Goal: Task Accomplishment & Management: Manage account settings

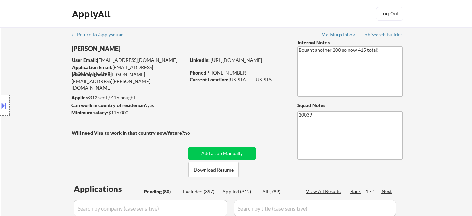
select select ""pending""
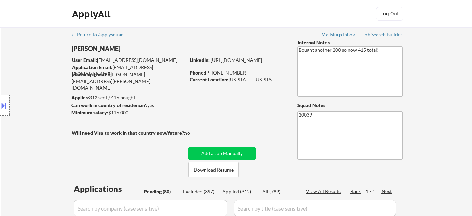
select select ""pending""
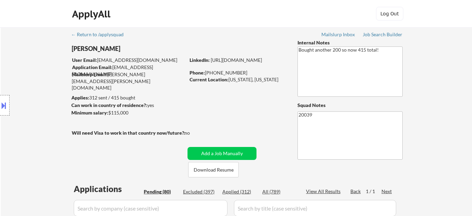
select select ""pending""
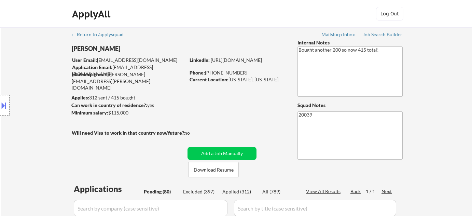
select select ""pending""
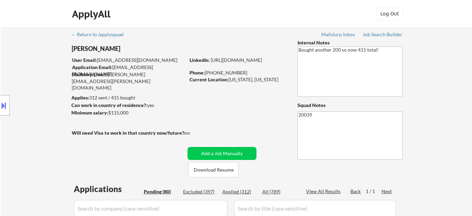
select select ""pending""
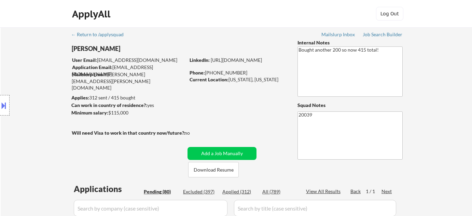
select select ""pending""
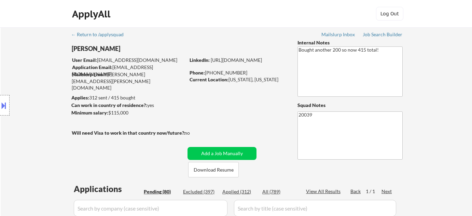
select select ""pending""
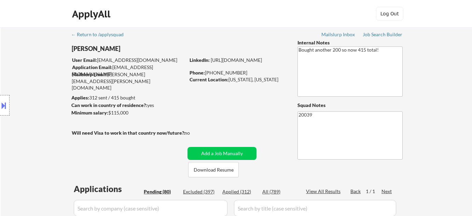
select select ""pending""
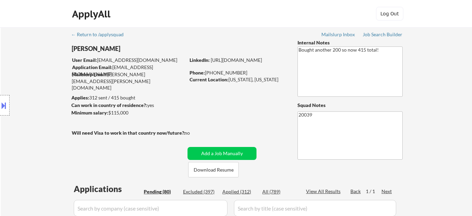
select select ""pending""
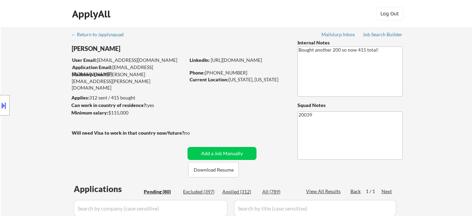
select select ""pending""
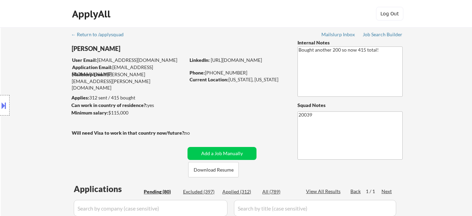
select select ""pending""
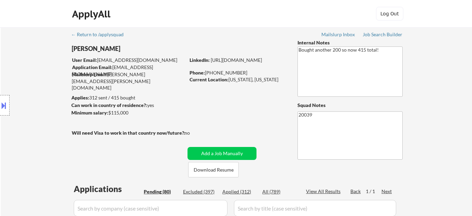
select select ""pending""
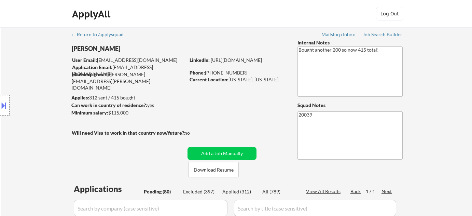
select select ""pending""
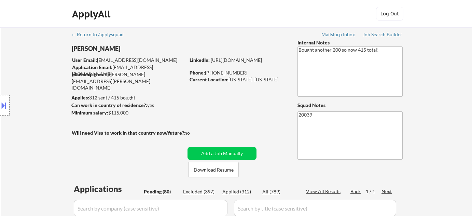
select select ""pending""
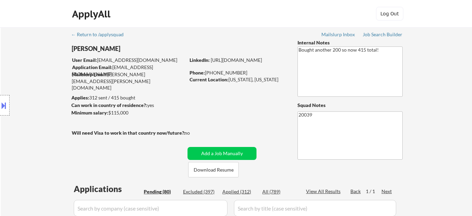
select select ""pending""
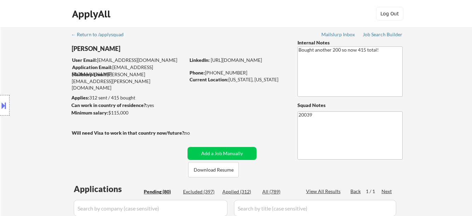
select select ""pending""
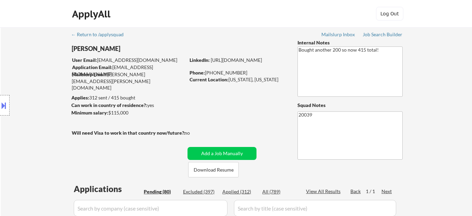
scroll to position [776, 0]
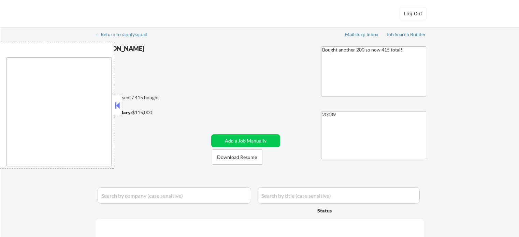
type textarea "[GEOGRAPHIC_DATA], [GEOGRAPHIC_DATA] [GEOGRAPHIC_DATA], [GEOGRAPHIC_DATA] [GEOG…"
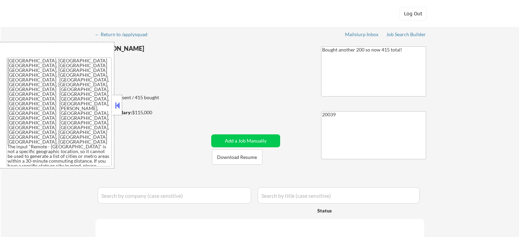
select select ""pending""
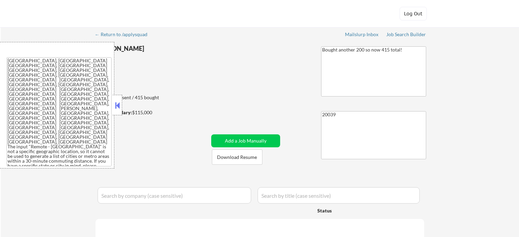
select select ""pending""
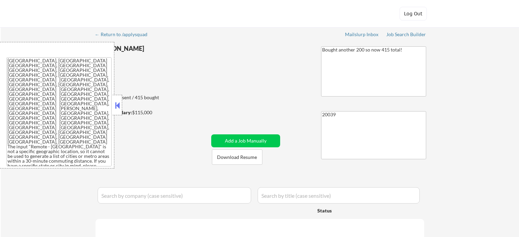
select select ""pending""
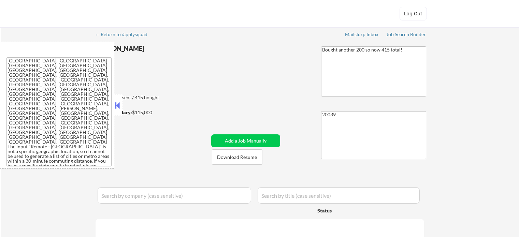
select select ""pending""
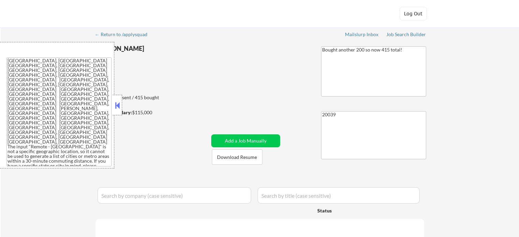
select select ""pending""
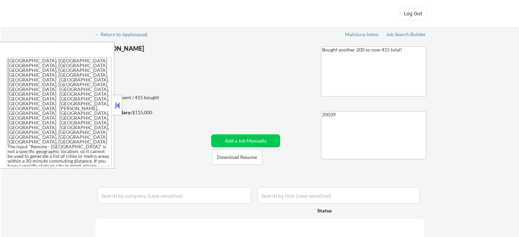
select select ""pending""
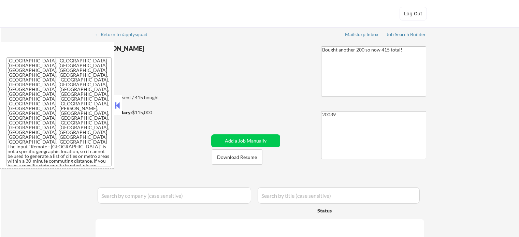
select select ""pending""
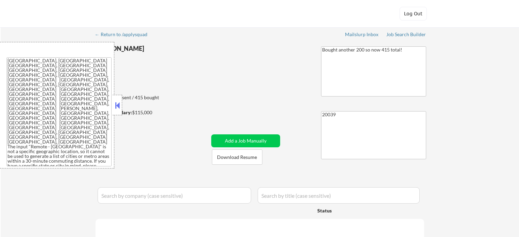
select select ""pending""
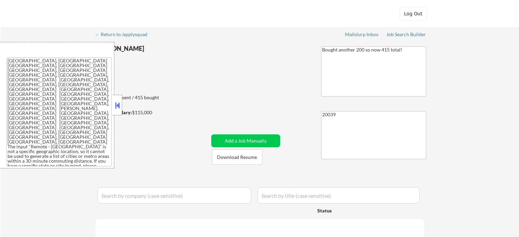
select select ""pending""
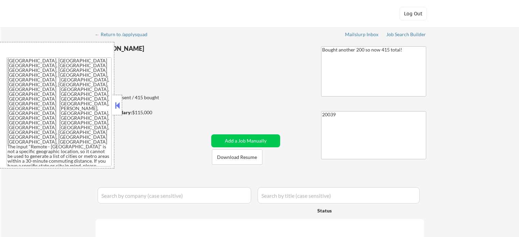
select select ""pending""
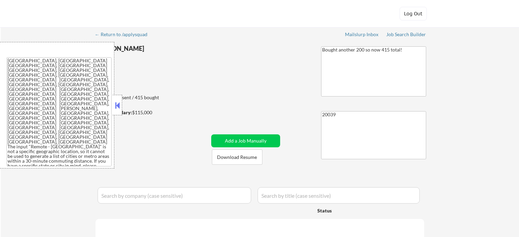
select select ""pending""
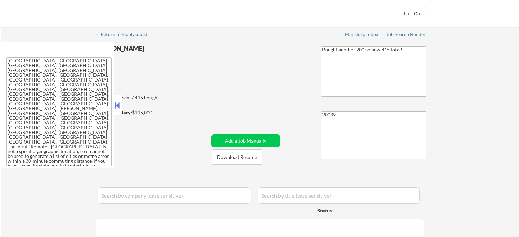
select select ""pending""
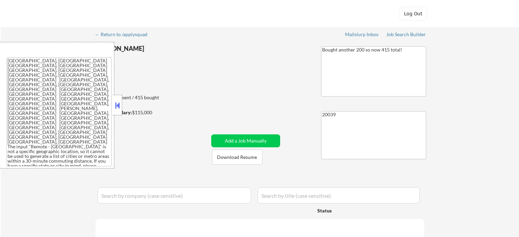
select select ""pending""
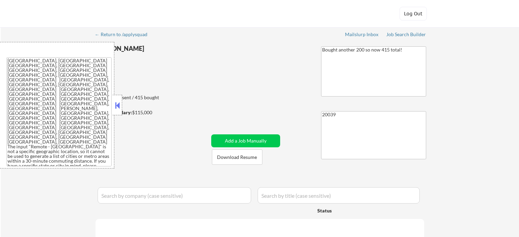
select select ""pending""
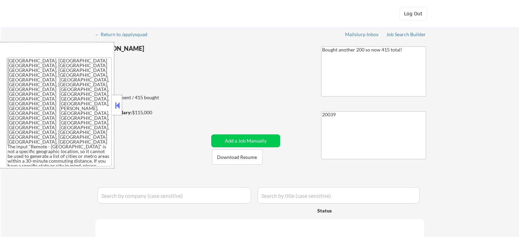
select select ""pending""
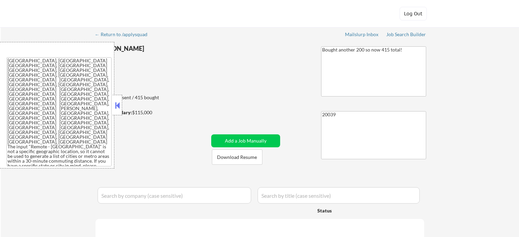
select select ""pending""
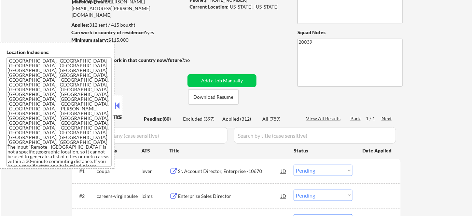
scroll to position [93, 0]
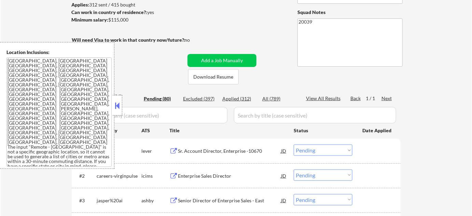
click at [117, 111] on div at bounding box center [118, 105] width 10 height 20
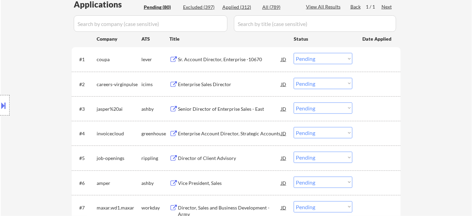
scroll to position [217, 0]
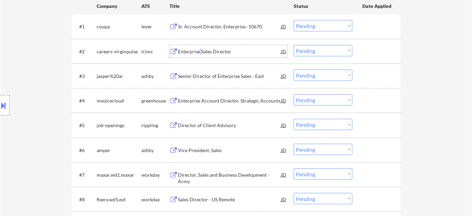
click at [200, 48] on div "Enterprise Sales Director" at bounding box center [229, 51] width 103 height 7
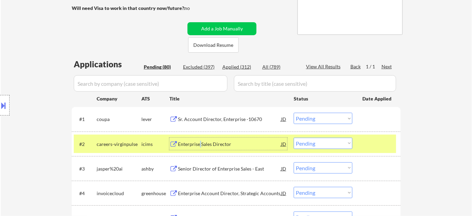
scroll to position [155, 0]
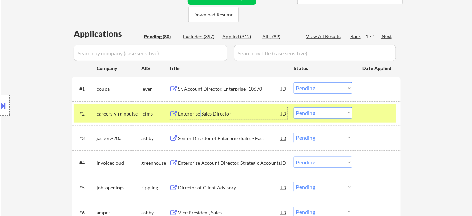
click at [326, 113] on select "Choose an option... Pending Applied Excluded (Questions) Excluded (Expired) Exc…" at bounding box center [323, 112] width 59 height 11
click at [294, 107] on select "Choose an option... Pending Applied Excluded (Questions) Excluded (Expired) Exc…" at bounding box center [323, 112] width 59 height 11
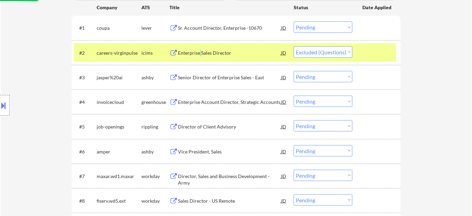
scroll to position [217, 0]
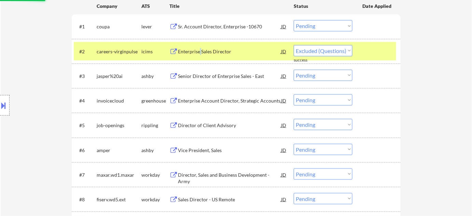
select select ""pending""
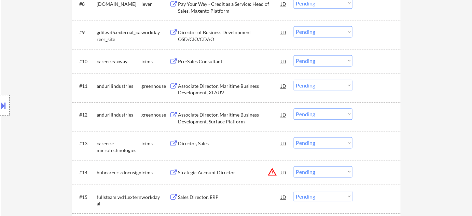
scroll to position [403, 0]
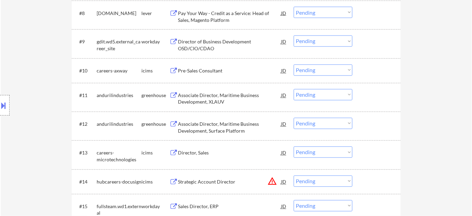
click at [203, 42] on div "Director of Business Development OSD/CIO/CDAO" at bounding box center [229, 45] width 103 height 13
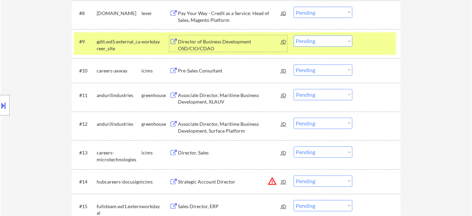
drag, startPoint x: 325, startPoint y: 38, endPoint x: 326, endPoint y: 44, distance: 6.2
click at [325, 38] on select "Choose an option... Pending Applied Excluded (Questions) Excluded (Expired) Exc…" at bounding box center [323, 41] width 59 height 11
click at [294, 36] on select "Choose an option... Pending Applied Excluded (Questions) Excluded (Expired) Exc…" at bounding box center [323, 41] width 59 height 11
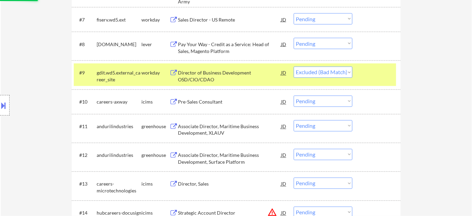
scroll to position [341, 0]
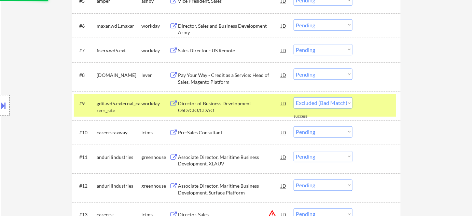
select select ""pending""
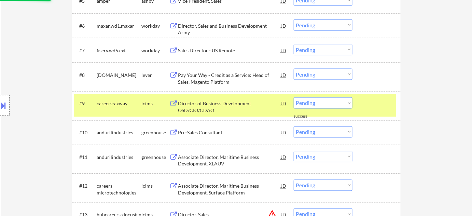
click at [218, 49] on div "Sales Director - US Remote" at bounding box center [229, 50] width 103 height 7
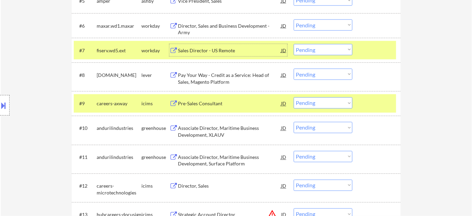
click at [316, 50] on select "Choose an option... Pending Applied Excluded (Questions) Excluded (Expired) Exc…" at bounding box center [323, 49] width 59 height 11
click at [294, 44] on select "Choose an option... Pending Applied Excluded (Questions) Excluded (Expired) Exc…" at bounding box center [323, 49] width 59 height 11
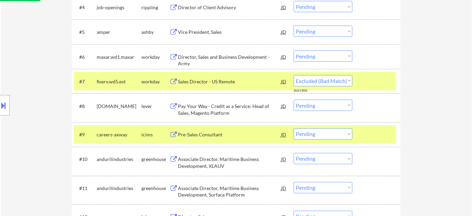
select select ""pending""
click at [216, 54] on div "Director, Sales and Business Development - Army" at bounding box center [229, 60] width 103 height 13
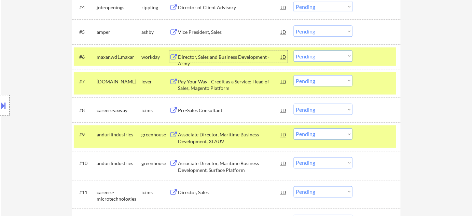
click at [304, 57] on select "Choose an option... Pending Applied Excluded (Questions) Excluded (Expired) Exc…" at bounding box center [323, 56] width 59 height 11
click at [294, 51] on select "Choose an option... Pending Applied Excluded (Questions) Excluded (Expired) Exc…" at bounding box center [323, 56] width 59 height 11
select select ""pending""
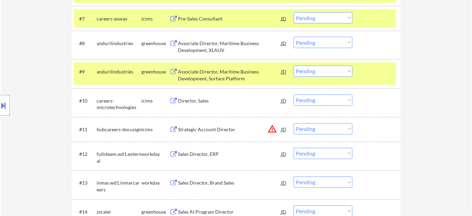
scroll to position [434, 0]
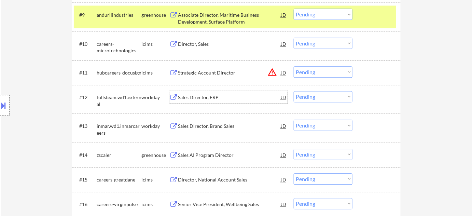
click at [211, 97] on div "Sales Director, ERP" at bounding box center [229, 97] width 103 height 7
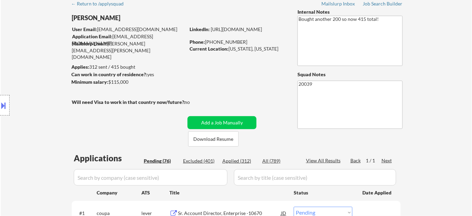
scroll to position [0, 0]
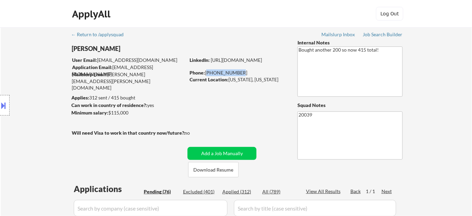
drag, startPoint x: 241, startPoint y: 73, endPoint x: 206, endPoint y: 72, distance: 35.5
click at [206, 72] on div "Phone: 336-803-1541" at bounding box center [238, 72] width 97 height 7
copy div "336-803-1541"
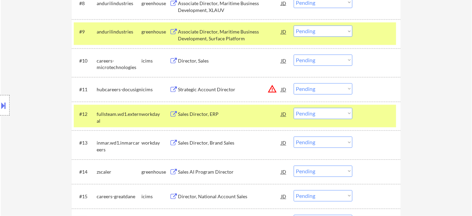
scroll to position [434, 0]
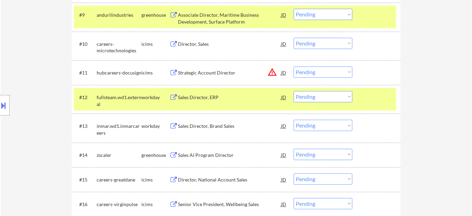
drag, startPoint x: 304, startPoint y: 96, endPoint x: 306, endPoint y: 101, distance: 4.8
click at [304, 96] on select "Choose an option... Pending Applied Excluded (Questions) Excluded (Expired) Exc…" at bounding box center [323, 96] width 59 height 11
click at [294, 91] on select "Choose an option... Pending Applied Excluded (Questions) Excluded (Expired) Exc…" at bounding box center [323, 96] width 59 height 11
select select ""pending""
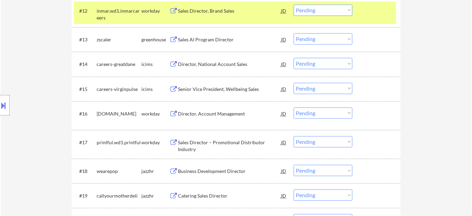
scroll to position [528, 0]
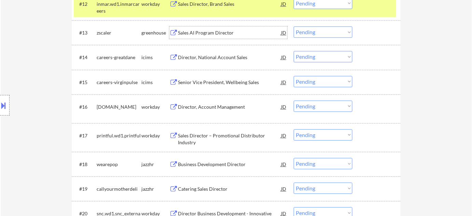
click at [193, 30] on div "Sales AI Program Director" at bounding box center [229, 32] width 103 height 7
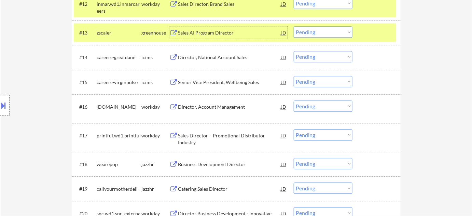
drag, startPoint x: 309, startPoint y: 30, endPoint x: 311, endPoint y: 36, distance: 6.0
click at [309, 30] on select "Choose an option... Pending Applied Excluded (Questions) Excluded (Expired) Exc…" at bounding box center [323, 31] width 59 height 11
click at [294, 26] on select "Choose an option... Pending Applied Excluded (Questions) Excluded (Expired) Exc…" at bounding box center [323, 31] width 59 height 11
select select ""pending""
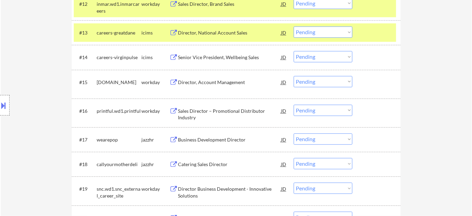
click at [220, 108] on div "Sales Director – Promotional Distributor Industry" at bounding box center [229, 114] width 103 height 13
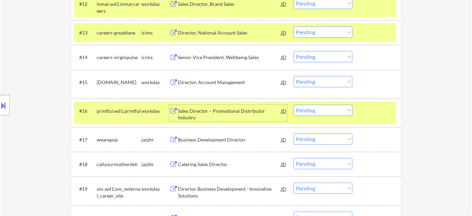
drag, startPoint x: 313, startPoint y: 108, endPoint x: 315, endPoint y: 114, distance: 6.2
click at [313, 108] on select "Choose an option... Pending Applied Excluded (Questions) Excluded (Expired) Exc…" at bounding box center [323, 109] width 59 height 11
click at [294, 104] on select "Choose an option... Pending Applied Excluded (Questions) Excluded (Expired) Exc…" at bounding box center [323, 109] width 59 height 11
select select ""pending""
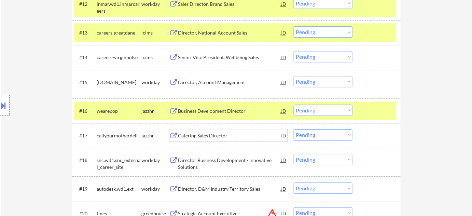
click at [211, 138] on div "Catering Sales Director" at bounding box center [229, 135] width 103 height 7
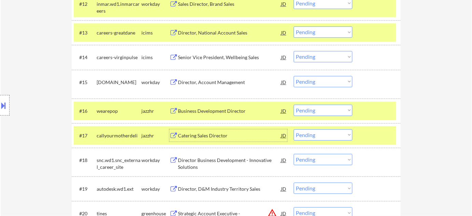
click at [311, 135] on select "Choose an option... Pending Applied Excluded (Questions) Excluded (Expired) Exc…" at bounding box center [323, 134] width 59 height 11
click at [294, 129] on select "Choose an option... Pending Applied Excluded (Questions) Excluded (Expired) Exc…" at bounding box center [323, 134] width 59 height 11
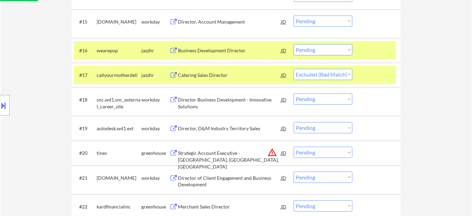
scroll to position [590, 0]
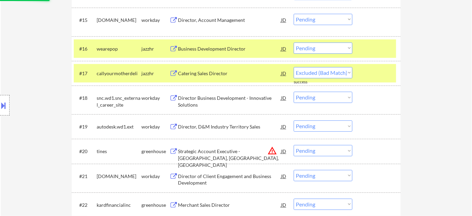
select select ""pending""
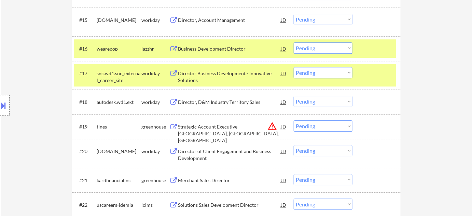
click at [318, 125] on select "Choose an option... Pending Applied Excluded (Questions) Excluded (Expired) Exc…" at bounding box center [323, 125] width 59 height 11
click at [294, 120] on select "Choose an option... Pending Applied Excluded (Questions) Excluded (Expired) Exc…" at bounding box center [323, 125] width 59 height 11
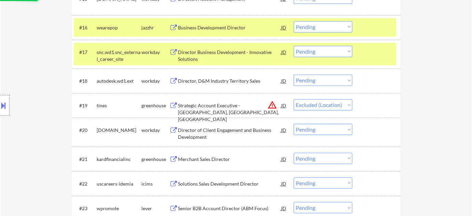
scroll to position [621, 0]
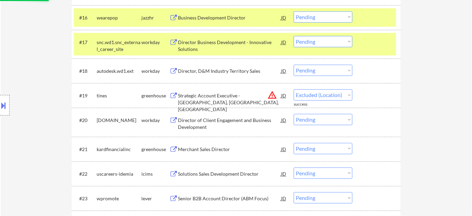
select select ""pending""
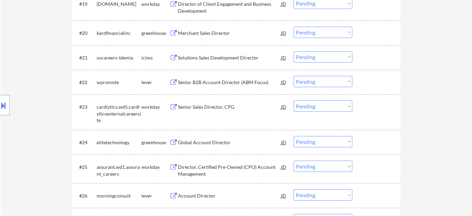
scroll to position [714, 0]
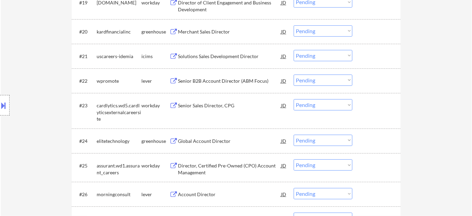
click at [222, 105] on div "Senior Sales Director, CPG" at bounding box center [229, 105] width 103 height 7
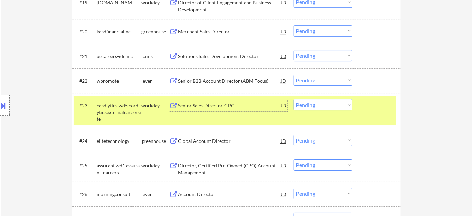
click at [305, 107] on select "Choose an option... Pending Applied Excluded (Questions) Excluded (Expired) Exc…" at bounding box center [323, 104] width 59 height 11
click at [294, 99] on select "Choose an option... Pending Applied Excluded (Questions) Excluded (Expired) Exc…" at bounding box center [323, 104] width 59 height 11
select select ""pending""
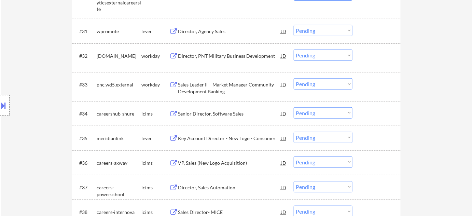
scroll to position [1024, 0]
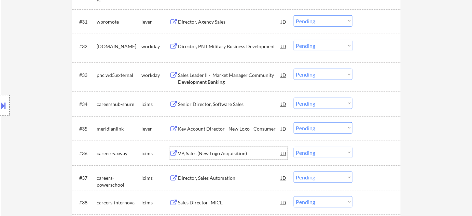
click at [225, 155] on div "VP, Sales (New Logo Acquisition)" at bounding box center [229, 153] width 103 height 7
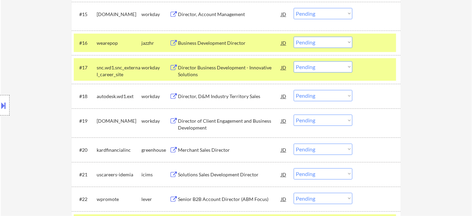
scroll to position [607, 0]
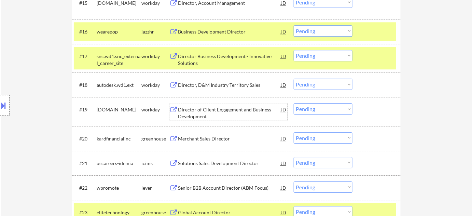
click at [206, 112] on div "Director of Client Engagement and Business Development" at bounding box center [229, 112] width 103 height 13
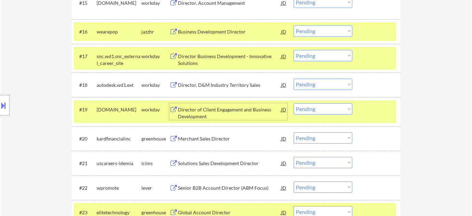
click at [322, 108] on select "Choose an option... Pending Applied Excluded (Questions) Excluded (Expired) Exc…" at bounding box center [323, 108] width 59 height 11
click at [294, 103] on select "Choose an option... Pending Applied Excluded (Questions) Excluded (Expired) Exc…" at bounding box center [323, 108] width 59 height 11
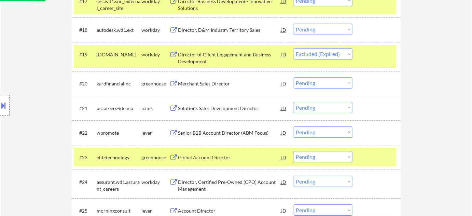
scroll to position [669, 0]
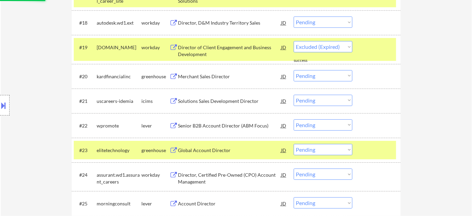
select select ""pending""
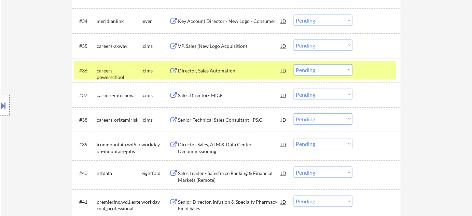
scroll to position [1104, 0]
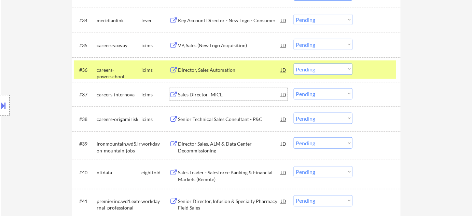
click at [211, 97] on div "Sales Director- MICE" at bounding box center [229, 94] width 103 height 7
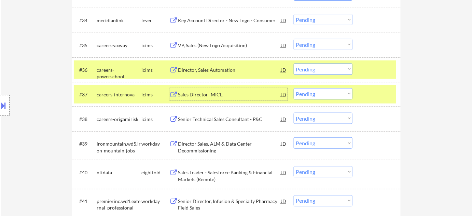
click at [308, 91] on select "Choose an option... Pending Applied Excluded (Questions) Excluded (Expired) Exc…" at bounding box center [323, 93] width 59 height 11
click at [294, 88] on select "Choose an option... Pending Applied Excluded (Questions) Excluded (Expired) Exc…" at bounding box center [323, 93] width 59 height 11
select select ""pending""
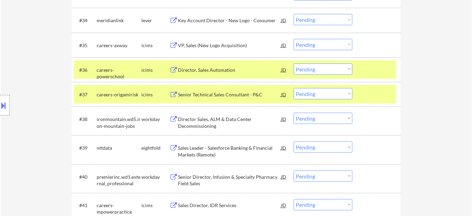
click at [197, 122] on div "Director Sales, ALM & Data Center Decommissioning" at bounding box center [229, 122] width 103 height 13
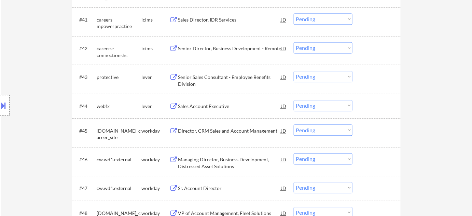
scroll to position [1290, 0]
click at [223, 73] on div "Senior Sales Consultant - Employee Benefits Division" at bounding box center [229, 79] width 103 height 13
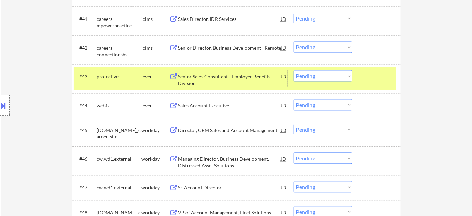
click at [312, 77] on select "Choose an option... Pending Applied Excluded (Questions) Excluded (Expired) Exc…" at bounding box center [323, 75] width 59 height 11
click at [294, 70] on select "Choose an option... Pending Applied Excluded (Questions) Excluded (Expired) Exc…" at bounding box center [323, 75] width 59 height 11
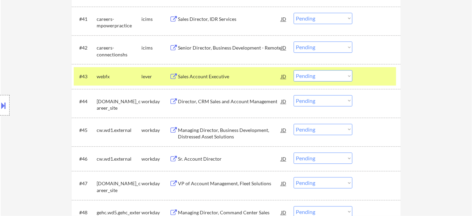
click at [210, 76] on div "Sales Account Executive" at bounding box center [229, 76] width 103 height 7
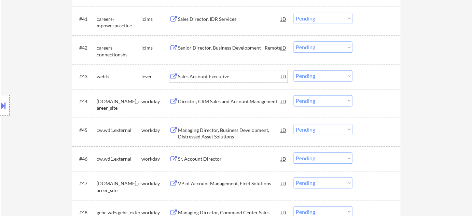
click at [323, 79] on select "Choose an option... Pending Applied Excluded (Questions) Excluded (Expired) Exc…" at bounding box center [323, 75] width 59 height 11
click at [294, 70] on select "Choose an option... Pending Applied Excluded (Questions) Excluded (Expired) Exc…" at bounding box center [323, 75] width 59 height 11
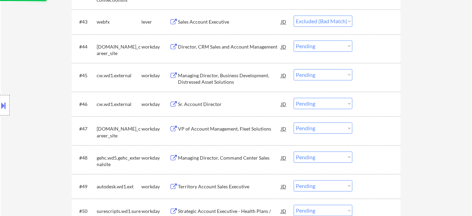
scroll to position [1352, 0]
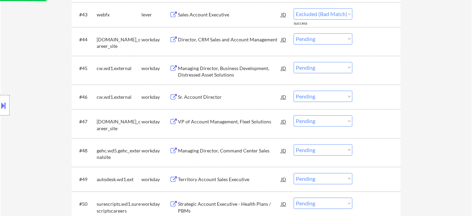
select select ""pending""
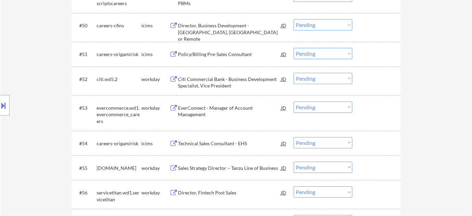
scroll to position [1538, 0]
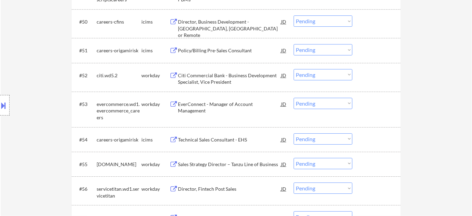
click at [219, 78] on div "Citi Commercial Bank - Business Development Specialist, Vice President" at bounding box center [229, 78] width 103 height 13
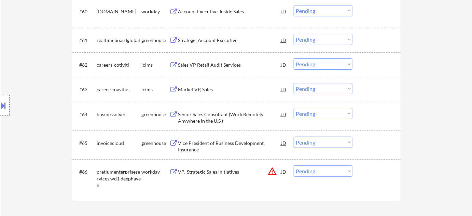
scroll to position [1848, 0]
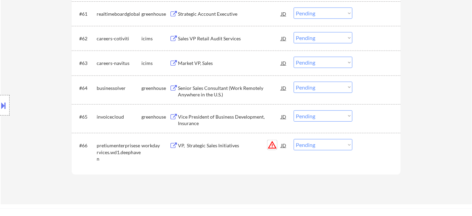
click at [271, 143] on button "warning_amber" at bounding box center [272, 145] width 10 height 10
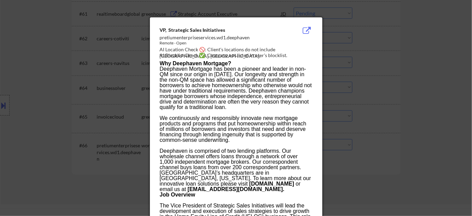
click at [376, 143] on div at bounding box center [236, 108] width 472 height 216
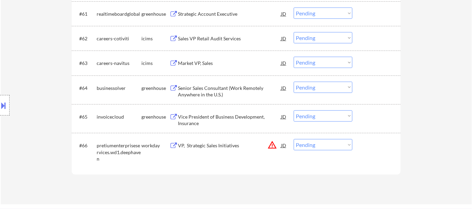
click at [236, 144] on div "VP, Strategic Sales Initiatives" at bounding box center [229, 145] width 103 height 7
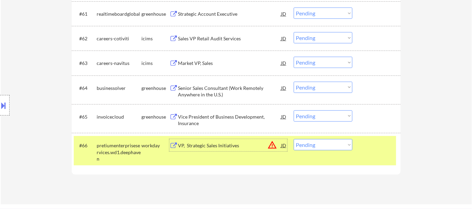
click at [310, 146] on select "Choose an option... Pending Applied Excluded (Questions) Excluded (Expired) Exc…" at bounding box center [323, 144] width 59 height 11
click at [319, 149] on select "Choose an option... Pending Applied Excluded (Questions) Excluded (Expired) Exc…" at bounding box center [323, 144] width 59 height 11
select select ""excluded__bad_match_""
click at [294, 139] on select "Choose an option... Pending Applied Excluded (Questions) Excluded (Expired) Exc…" at bounding box center [323, 144] width 59 height 11
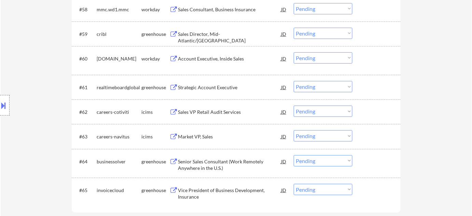
scroll to position [1693, 0]
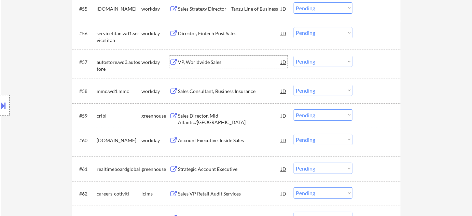
click at [208, 59] on div "VP, Worldwide Sales" at bounding box center [229, 62] width 103 height 7
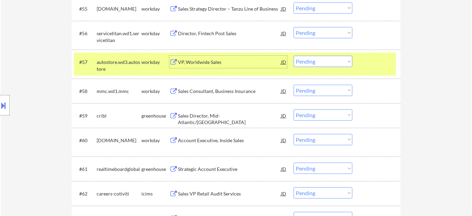
drag, startPoint x: 294, startPoint y: 60, endPoint x: 297, endPoint y: 66, distance: 7.0
click at [294, 60] on select "Choose an option... Pending Applied Excluded (Questions) Excluded (Expired) Exc…" at bounding box center [323, 61] width 59 height 11
click at [294, 56] on select "Choose an option... Pending Applied Excluded (Questions) Excluded (Expired) Exc…" at bounding box center [323, 61] width 59 height 11
select select ""pending""
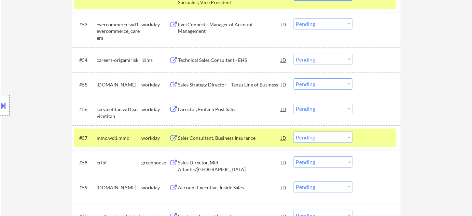
scroll to position [1600, 0]
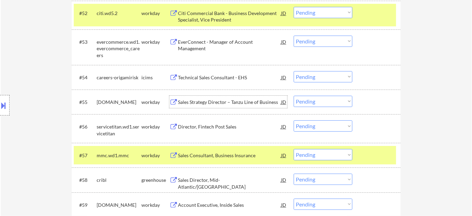
click at [228, 101] on div "Sales Strategy Director – Tanzu Line of Business" at bounding box center [229, 102] width 103 height 7
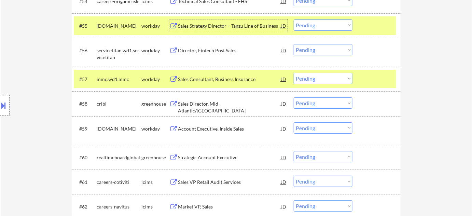
scroll to position [1693, 0]
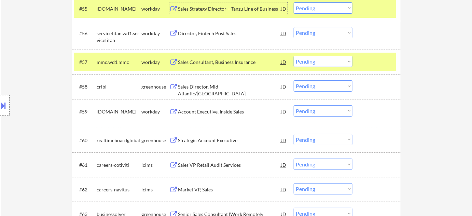
click at [205, 107] on div "Account Executive, Inside Sales" at bounding box center [229, 111] width 103 height 12
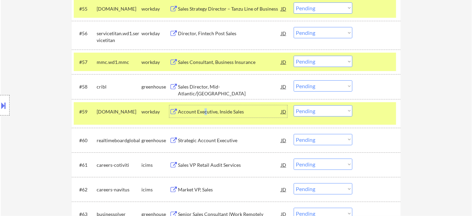
click at [315, 113] on select "Choose an option... Pending Applied Excluded (Questions) Excluded (Expired) Exc…" at bounding box center [323, 110] width 59 height 11
click at [294, 105] on select "Choose an option... Pending Applied Excluded (Questions) Excluded (Expired) Exc…" at bounding box center [323, 110] width 59 height 11
select select ""pending""
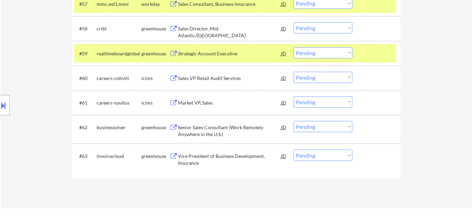
scroll to position [1756, 0]
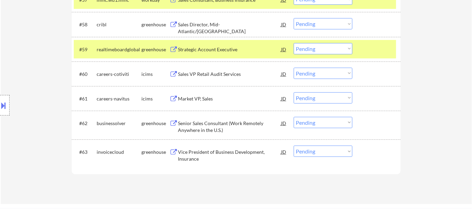
click at [204, 97] on div "Market VP, Sales" at bounding box center [229, 98] width 103 height 7
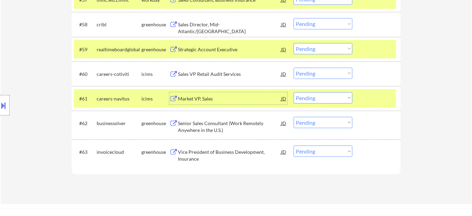
scroll to position [1631, 0]
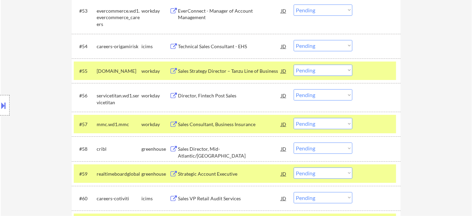
click at [212, 93] on div "Director, Fintech Post Sales" at bounding box center [229, 95] width 103 height 7
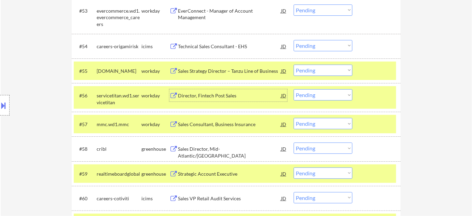
click at [330, 92] on select "Choose an option... Pending Applied Excluded (Questions) Excluded (Expired) Exc…" at bounding box center [323, 94] width 59 height 11
click at [294, 89] on select "Choose an option... Pending Applied Excluded (Questions) Excluded (Expired) Exc…" at bounding box center [323, 94] width 59 height 11
select select ""pending""
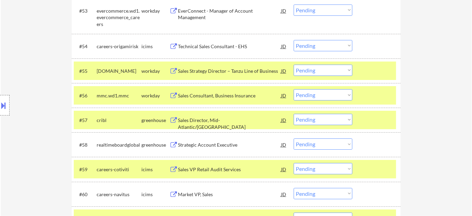
click at [222, 121] on div "Sales Director, Mid-Atlantic/Great Lakes" at bounding box center [229, 123] width 103 height 13
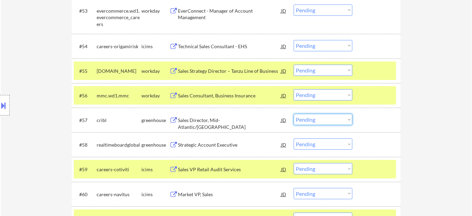
drag, startPoint x: 326, startPoint y: 120, endPoint x: 327, endPoint y: 123, distance: 3.5
click at [326, 120] on select "Choose an option... Pending Applied Excluded (Questions) Excluded (Expired) Exc…" at bounding box center [323, 119] width 59 height 11
click at [294, 114] on select "Choose an option... Pending Applied Excluded (Questions) Excluded (Expired) Exc…" at bounding box center [323, 119] width 59 height 11
select select ""pending""
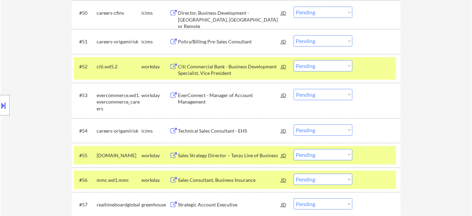
scroll to position [1507, 0]
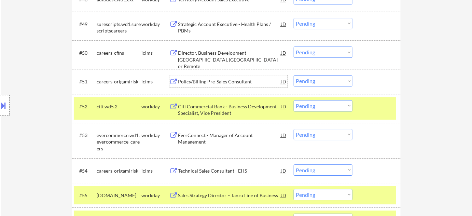
click at [206, 85] on div "Policy/Billing Pre-Sales Consultant" at bounding box center [229, 81] width 103 height 12
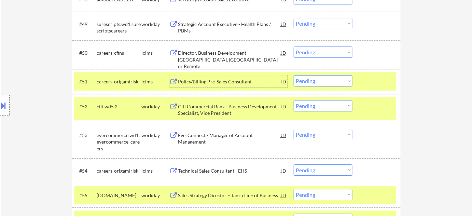
click at [316, 76] on select "Choose an option... Pending Applied Excluded (Questions) Excluded (Expired) Exc…" at bounding box center [323, 80] width 59 height 11
click at [294, 75] on select "Choose an option... Pending Applied Excluded (Questions) Excluded (Expired) Exc…" at bounding box center [323, 80] width 59 height 11
select select ""pending""
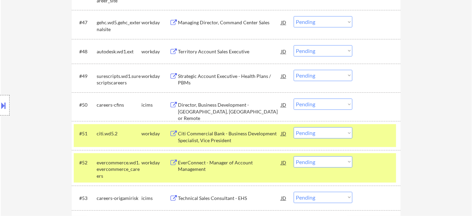
scroll to position [1445, 0]
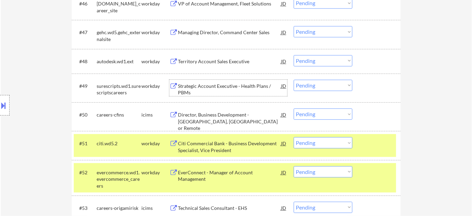
click at [183, 81] on div "Strategic Account Executive - Health Plans / PBMs" at bounding box center [229, 88] width 103 height 16
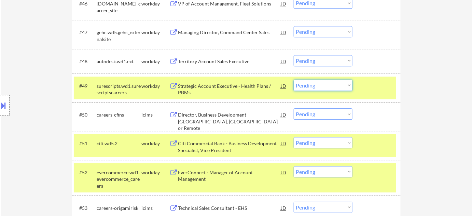
click at [331, 88] on select "Choose an option... Pending Applied Excluded (Questions) Excluded (Expired) Exc…" at bounding box center [323, 85] width 59 height 11
click at [294, 80] on select "Choose an option... Pending Applied Excluded (Questions) Excluded (Expired) Exc…" at bounding box center [323, 85] width 59 height 11
select select ""pending""
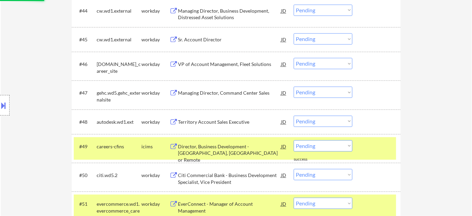
scroll to position [1383, 0]
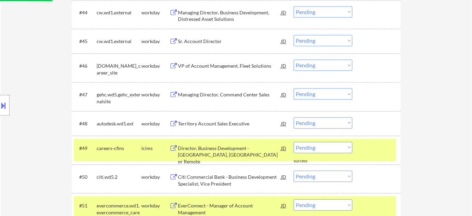
click at [228, 94] on div "Managing Director, Command Center Sales" at bounding box center [229, 94] width 103 height 7
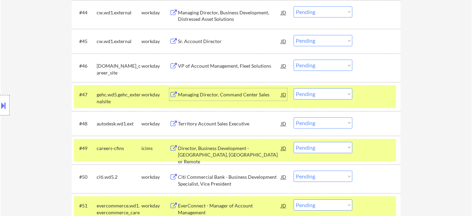
click at [336, 95] on select "Choose an option... Pending Applied Excluded (Questions) Excluded (Expired) Exc…" at bounding box center [323, 93] width 59 height 11
click at [294, 88] on select "Choose an option... Pending Applied Excluded (Questions) Excluded (Expired) Exc…" at bounding box center [323, 93] width 59 height 11
select select ""pending""
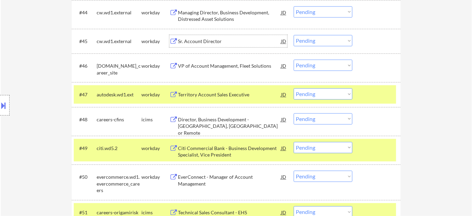
click at [205, 42] on div "Sr. Account Director" at bounding box center [229, 41] width 103 height 7
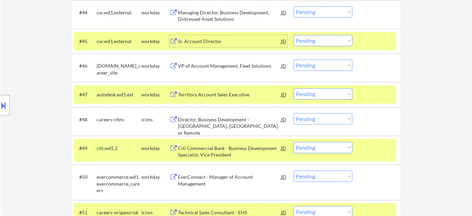
drag, startPoint x: 318, startPoint y: 36, endPoint x: 322, endPoint y: 43, distance: 8.9
click at [318, 36] on select "Choose an option... Pending Applied Excluded (Questions) Excluded (Expired) Exc…" at bounding box center [323, 40] width 59 height 11
click at [294, 35] on select "Choose an option... Pending Applied Excluded (Questions) Excluded (Expired) Exc…" at bounding box center [323, 40] width 59 height 11
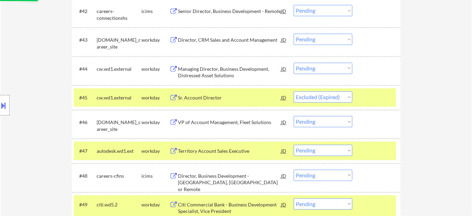
scroll to position [1321, 0]
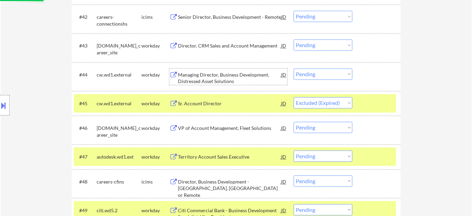
click at [218, 84] on div "Managing Director, Business Development, Distressed Asset Solutions" at bounding box center [229, 77] width 103 height 13
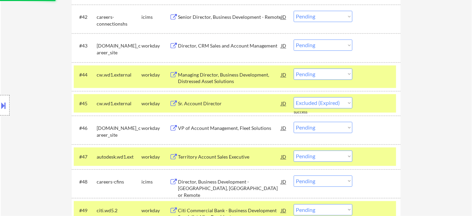
select select ""pending""
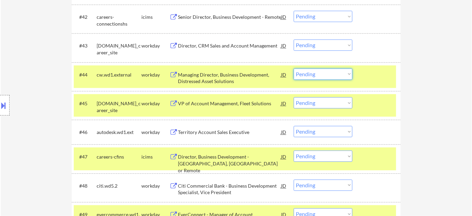
drag, startPoint x: 335, startPoint y: 71, endPoint x: 335, endPoint y: 76, distance: 5.1
click at [335, 71] on select "Choose an option... Pending Applied Excluded (Questions) Excluded (Expired) Exc…" at bounding box center [323, 73] width 59 height 11
click at [294, 68] on select "Choose an option... Pending Applied Excluded (Questions) Excluded (Expired) Exc…" at bounding box center [323, 73] width 59 height 11
select select ""pending""
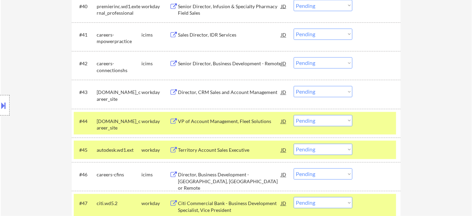
scroll to position [1259, 0]
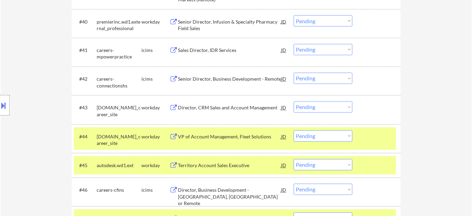
click at [208, 48] on div "Sales Director, IDR Services" at bounding box center [229, 50] width 103 height 7
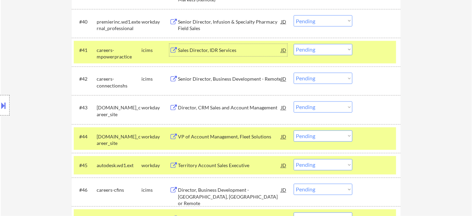
click at [321, 52] on select "Choose an option... Pending Applied Excluded (Questions) Excluded (Expired) Exc…" at bounding box center [323, 49] width 59 height 11
click at [294, 44] on select "Choose an option... Pending Applied Excluded (Questions) Excluded (Expired) Exc…" at bounding box center [323, 49] width 59 height 11
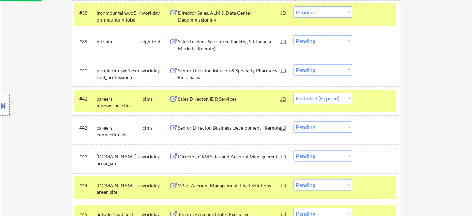
scroll to position [1197, 0]
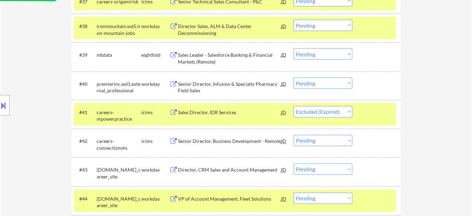
click at [192, 84] on div "Senior Director, Infusion & Specialty Pharmacy Field Sales" at bounding box center [229, 87] width 103 height 13
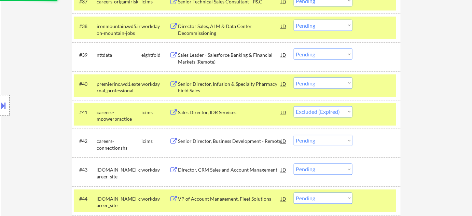
select select ""pending""
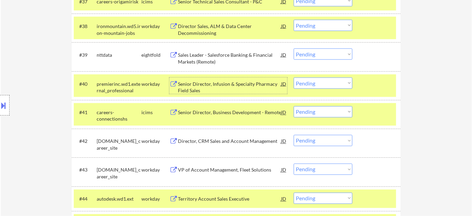
click at [309, 81] on select "Choose an option... Pending Applied Excluded (Questions) Excluded (Expired) Exc…" at bounding box center [323, 83] width 59 height 11
click at [294, 78] on select "Choose an option... Pending Applied Excluded (Questions) Excluded (Expired) Exc…" at bounding box center [323, 83] width 59 height 11
select select ""pending""
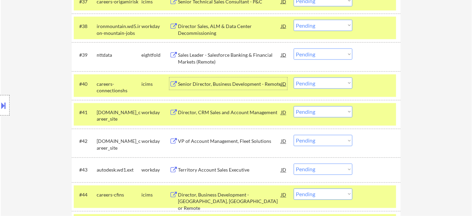
click at [238, 84] on div "Senior Director, Business Development - Remote" at bounding box center [229, 84] width 103 height 7
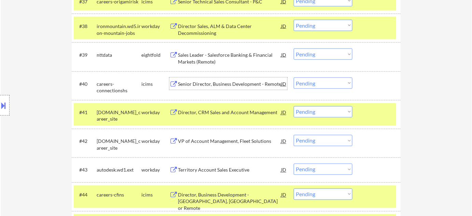
click at [313, 113] on select "Choose an option... Pending Applied Excluded (Questions) Excluded (Expired) Exc…" at bounding box center [323, 111] width 59 height 11
click at [294, 106] on select "Choose an option... Pending Applied Excluded (Questions) Excluded (Expired) Exc…" at bounding box center [323, 111] width 59 height 11
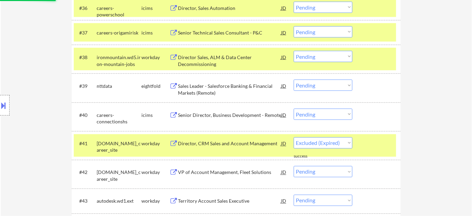
select select ""pending""
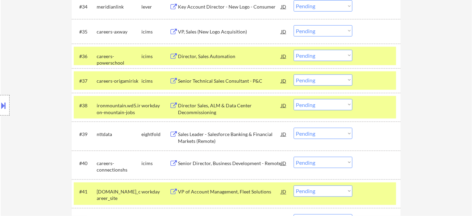
scroll to position [1104, 0]
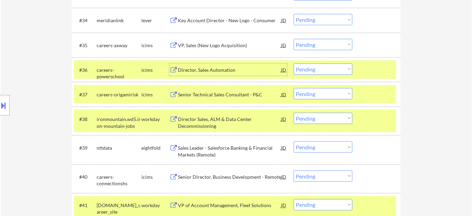
click at [207, 71] on div "Director, Sales Automation" at bounding box center [229, 70] width 103 height 7
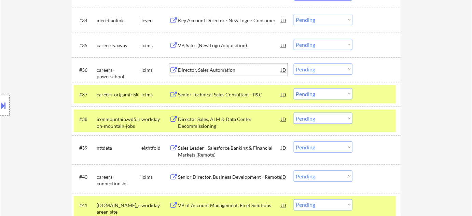
click at [322, 64] on select "Choose an option... Pending Applied Excluded (Questions) Excluded (Expired) Exc…" at bounding box center [323, 69] width 59 height 11
click at [294, 64] on select "Choose an option... Pending Applied Excluded (Questions) Excluded (Expired) Exc…" at bounding box center [323, 69] width 59 height 11
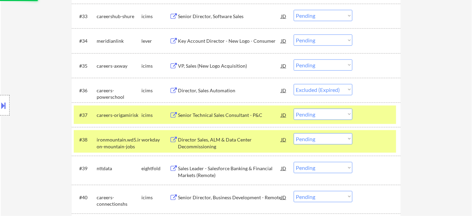
scroll to position [1073, 0]
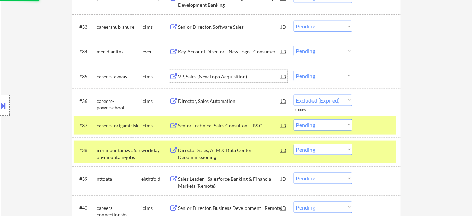
click at [218, 71] on div "VP, Sales (New Logo Acquisition)" at bounding box center [229, 76] width 103 height 12
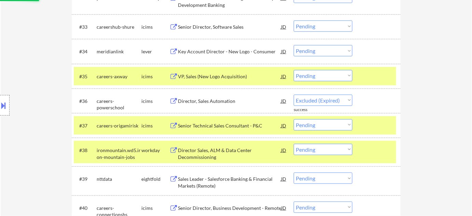
select select ""pending""
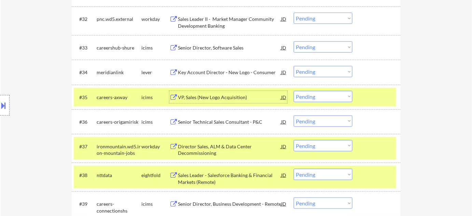
scroll to position [1010, 0]
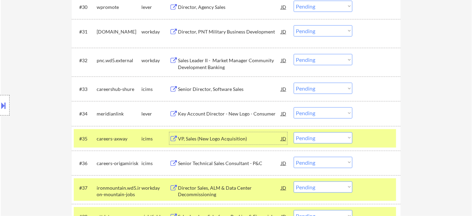
click at [209, 88] on div "Senior Director, Software Sales" at bounding box center [229, 89] width 103 height 7
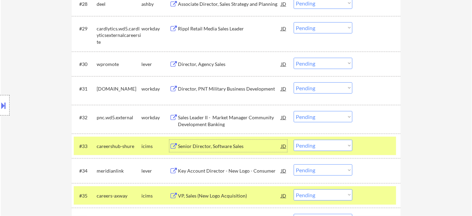
scroll to position [948, 0]
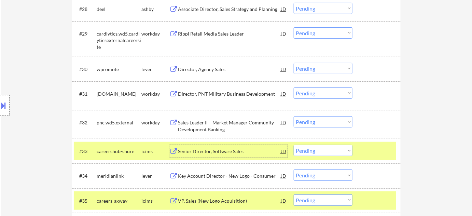
click at [226, 92] on div "Director, PNT Military Business Development" at bounding box center [229, 93] width 103 height 7
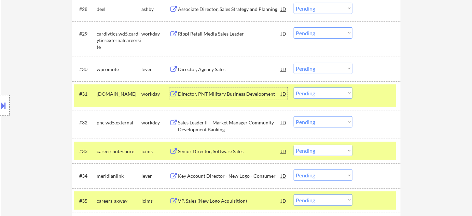
click at [335, 94] on select "Choose an option... Pending Applied Excluded (Questions) Excluded (Expired) Exc…" at bounding box center [323, 92] width 59 height 11
click at [294, 87] on select "Choose an option... Pending Applied Excluded (Questions) Excluded (Expired) Exc…" at bounding box center [323, 92] width 59 height 11
click at [336, 139] on div "#33 careershub-shure icims Senior Director, Software Sales JD Choose an option.…" at bounding box center [236, 151] width 329 height 25
select select ""pending""
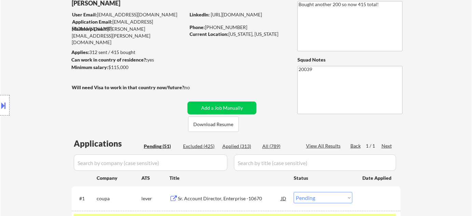
scroll to position [93, 0]
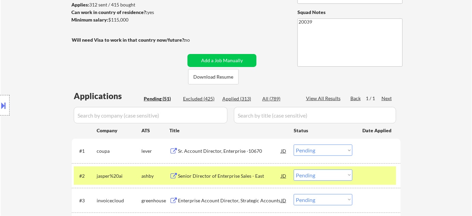
click at [206, 98] on div "Excluded (425)" at bounding box center [200, 98] width 34 height 7
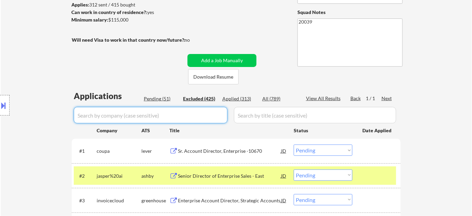
click at [200, 113] on input "input" at bounding box center [151, 115] width 154 height 16
type input "viA"
select select ""excluded__location_""
select select ""excluded__bad_match_""
select select ""excluded""
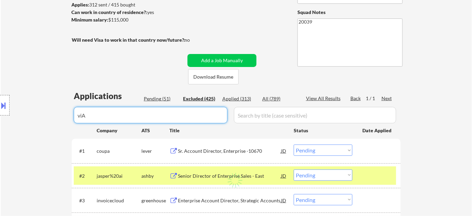
select select ""excluded""
select select ""excluded__expired_""
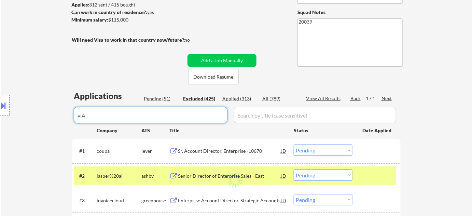
select select ""excluded__bad_match_""
select select ""excluded__salary_""
select select ""excluded__location_""
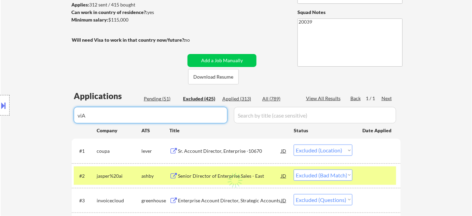
select select ""excluded__expired_""
select select ""excluded__location_""
select select ""excluded__bad_match_""
select select ""excluded__salary_""
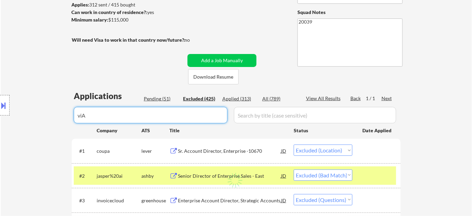
select select ""excluded""
select select ""excluded__bad_match_""
select select ""excluded__expired_""
select select ""excluded__location_""
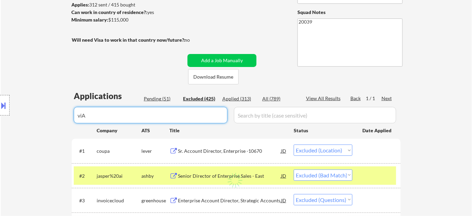
select select ""excluded__expired_""
select select ""excluded__location_""
select select ""excluded""
select select ""excluded__location_""
select select ""excluded__bad_match_""
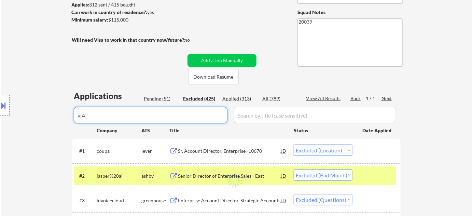
select select ""excluded__expired_""
select select ""excluded__location_""
select select ""excluded__bad_match_""
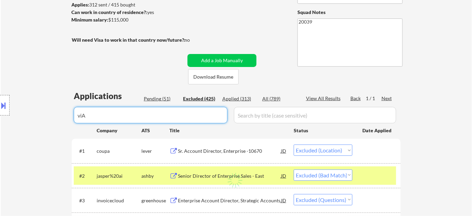
select select ""excluded__expired_""
select select ""excluded__location_""
select select ""excluded__bad_match_""
select select ""excluded__salary_""
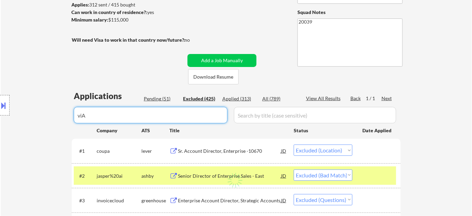
select select ""excluded""
select select ""excluded__location_""
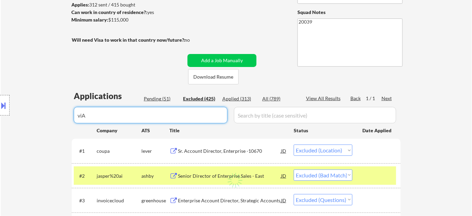
select select ""excluded__bad_match_""
select select ""excluded__location_""
select select ""excluded__expired_""
select select ""excluded__bad_match_""
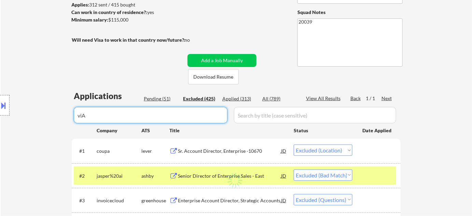
select select ""excluded__expired_""
select select ""excluded__location_""
select select ""excluded__bad_match_""
select select ""excluded__expired_""
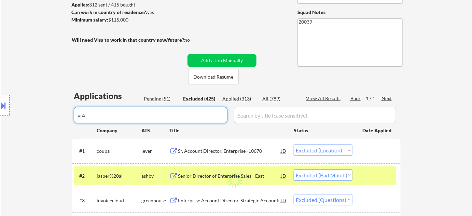
select select ""excluded__bad_match_""
select select ""excluded__salary_""
select select ""excluded__location_""
select select ""excluded__bad_match_""
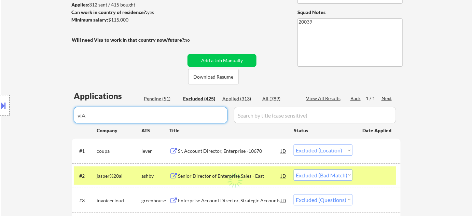
select select ""excluded__location_""
select select ""excluded__bad_match_""
select select ""excluded__location_""
select select ""excluded""
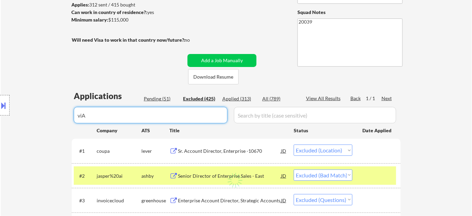
select select ""excluded__location_""
select select ""excluded__bad_match_""
select select ""excluded__location_""
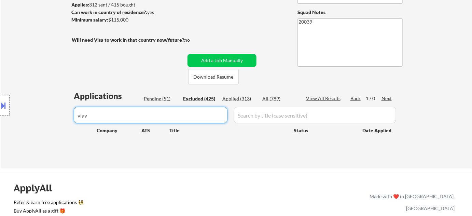
type input "viavi"
select select ""excluded__location_""
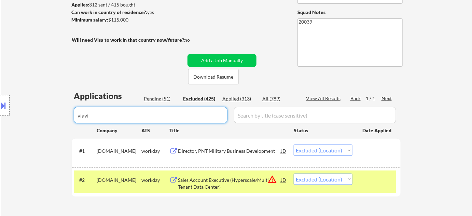
type input "viavi"
click at [333, 147] on select "Choose an option... Pending Applied Excluded (Questions) Excluded (Expired) Exc…" at bounding box center [323, 149] width 59 height 11
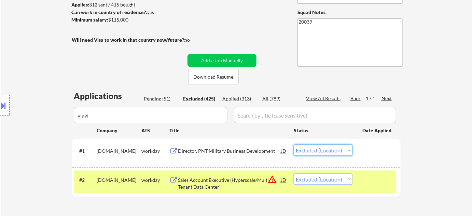
select select ""excluded__bad_match_""
click at [294, 144] on select "Choose an option... Pending Applied Excluded (Questions) Excluded (Expired) Exc…" at bounding box center [323, 149] width 59 height 11
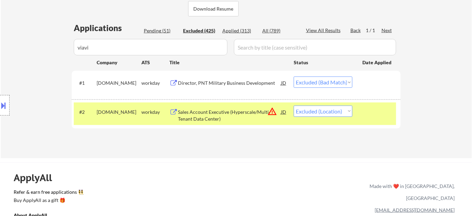
scroll to position [124, 0]
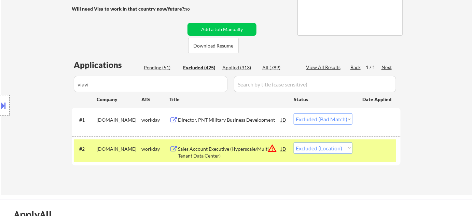
drag, startPoint x: 158, startPoint y: 79, endPoint x: 8, endPoint y: 112, distance: 153.9
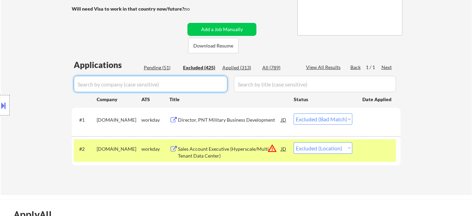
click at [160, 69] on div "Pending (51)" at bounding box center [161, 67] width 34 height 7
select select ""excluded__location_""
select select ""excluded__bad_match_""
select select ""excluded__location_""
select select ""excluded__bad_match_""
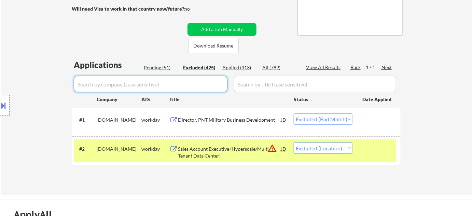
select select ""excluded__bad_match_""
select select ""excluded""
select select ""excluded__location_""
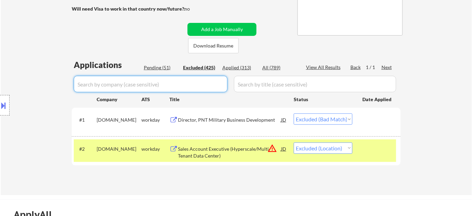
select select ""excluded__expired_""
select select ""excluded__bad_match_""
select select ""excluded__salary_""
select select ""excluded__expired_""
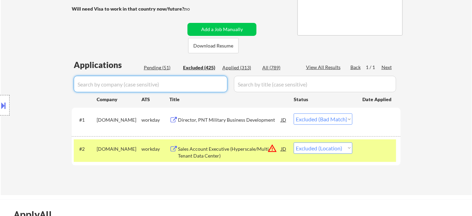
select select ""excluded""
select select ""excluded__location_""
select select ""excluded""
select select ""excluded__bad_match_""
select select ""excluded__expired_""
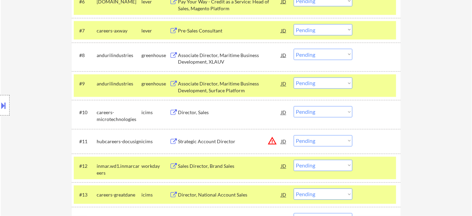
scroll to position [372, 0]
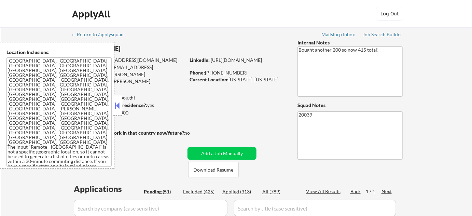
select select ""pending""
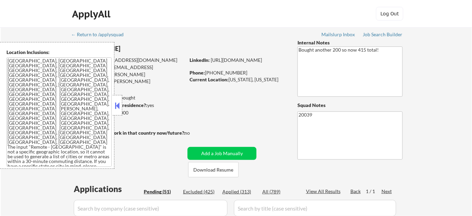
select select ""pending""
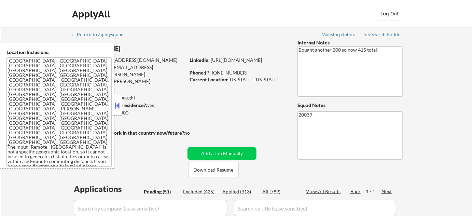
select select ""pending""
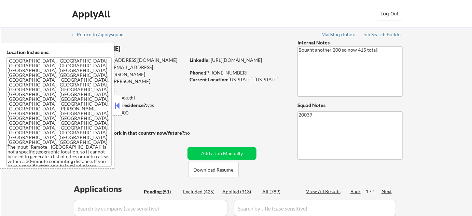
select select ""pending""
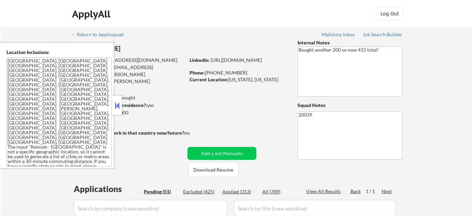
select select ""pending""
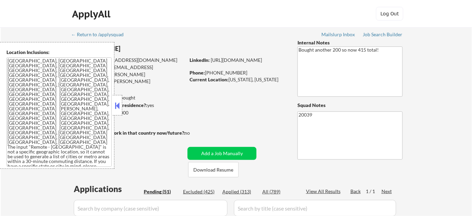
select select ""pending""
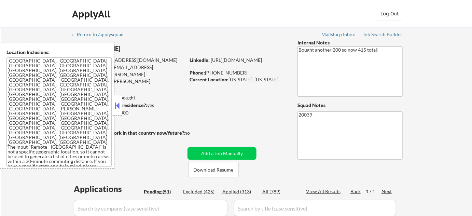
select select ""pending""
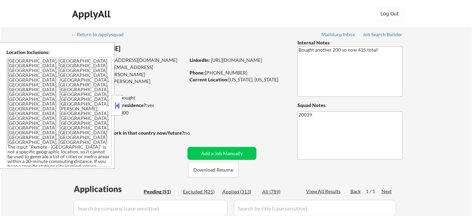
select select ""pending""
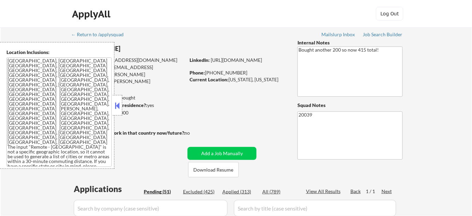
select select ""pending""
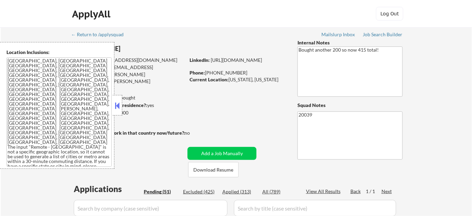
select select ""pending""
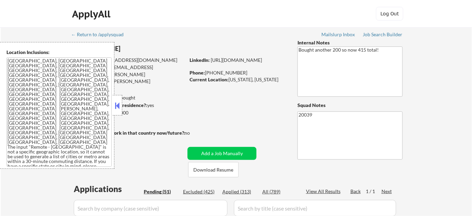
select select ""pending""
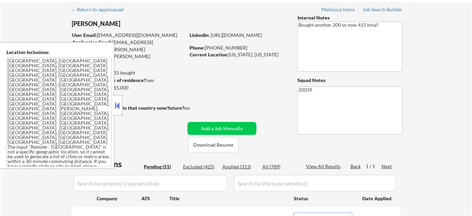
scroll to position [124, 0]
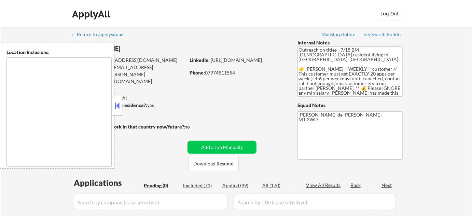
type textarea "remote"
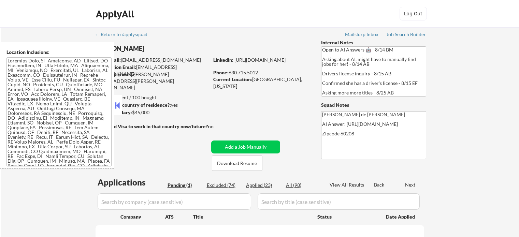
select select ""pending""
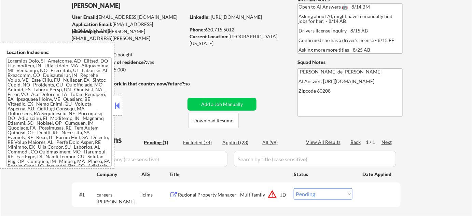
scroll to position [93, 0]
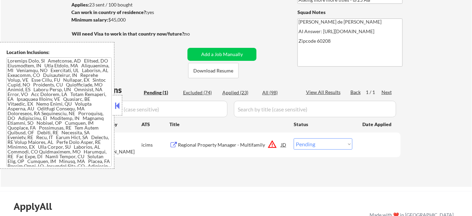
click at [118, 103] on button at bounding box center [118, 105] width 8 height 10
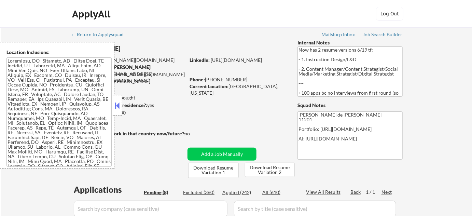
select select ""pending""
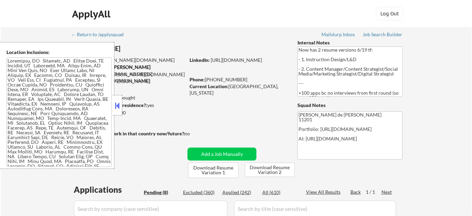
select select ""pending""
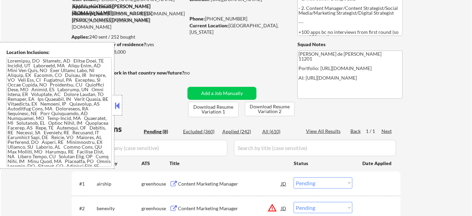
scroll to position [186, 0]
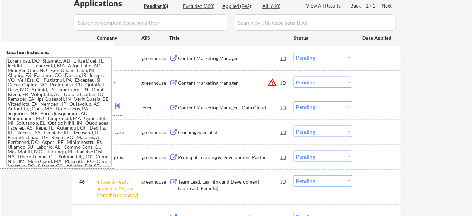
click at [117, 105] on button at bounding box center [118, 105] width 8 height 10
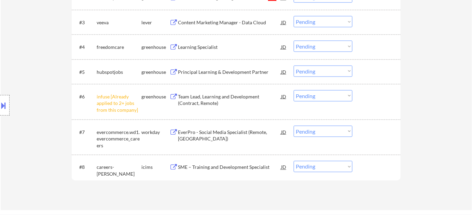
scroll to position [279, 0]
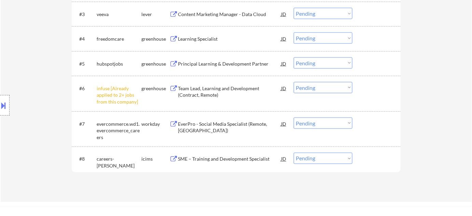
click at [329, 88] on select "Choose an option... Pending Applied Excluded (Questions) Excluded (Expired) Exc…" at bounding box center [323, 87] width 59 height 11
click at [294, 82] on select "Choose an option... Pending Applied Excluded (Questions) Excluded (Expired) Exc…" at bounding box center [323, 87] width 59 height 11
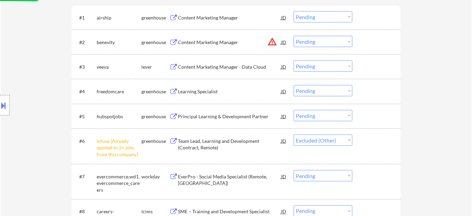
scroll to position [217, 0]
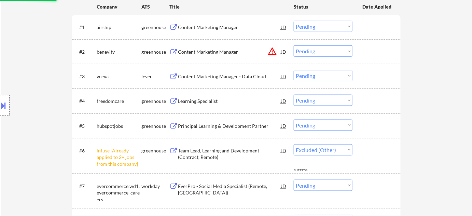
select select ""pending""
click at [271, 49] on button "warning_amber" at bounding box center [272, 51] width 10 height 10
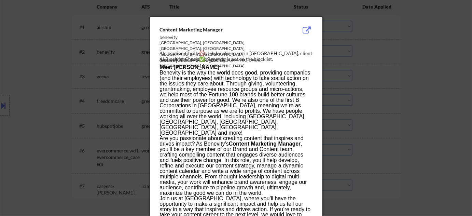
click at [376, 82] on div at bounding box center [236, 108] width 472 height 216
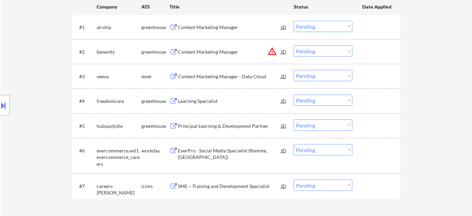
click at [201, 51] on div "Content Marketing Manager" at bounding box center [229, 51] width 103 height 7
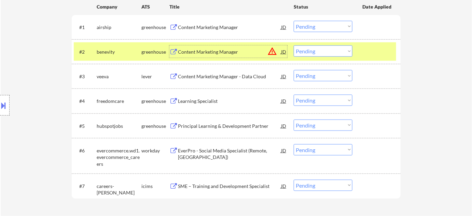
drag, startPoint x: 311, startPoint y: 51, endPoint x: 312, endPoint y: 54, distance: 3.8
click at [311, 51] on select "Choose an option... Pending Applied Excluded (Questions) Excluded (Expired) Exc…" at bounding box center [323, 50] width 59 height 11
click at [294, 45] on select "Choose an option... Pending Applied Excluded (Questions) Excluded (Expired) Exc…" at bounding box center [323, 50] width 59 height 11
select select ""pending""
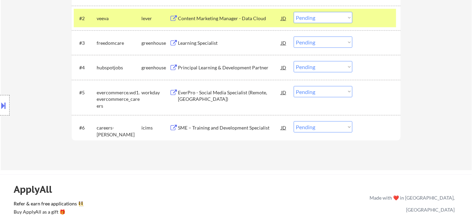
scroll to position [279, 0]
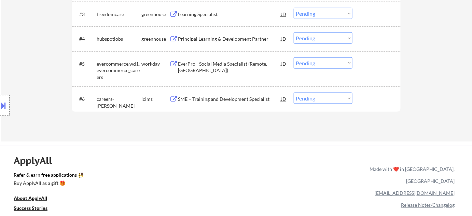
click at [220, 94] on div "SME – Training and Development Specialist" at bounding box center [229, 99] width 103 height 12
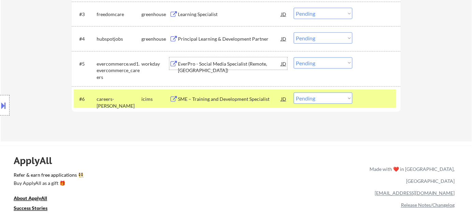
click at [226, 62] on div "EverPro - Social Media Specialist (Remote, US)" at bounding box center [229, 66] width 103 height 13
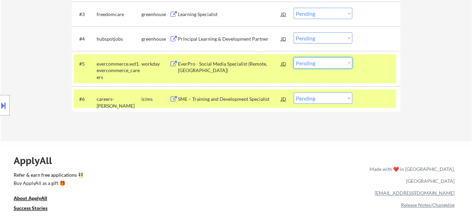
drag, startPoint x: 310, startPoint y: 62, endPoint x: 322, endPoint y: 68, distance: 13.1
click at [310, 62] on select "Choose an option... Pending Applied Excluded (Questions) Excluded (Expired) Exc…" at bounding box center [323, 62] width 59 height 11
click at [294, 57] on select "Choose an option... Pending Applied Excluded (Questions) Excluded (Expired) Exc…" at bounding box center [323, 62] width 59 height 11
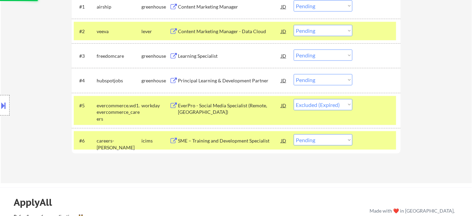
scroll to position [217, 0]
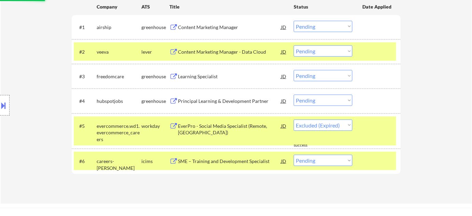
select select ""pending""
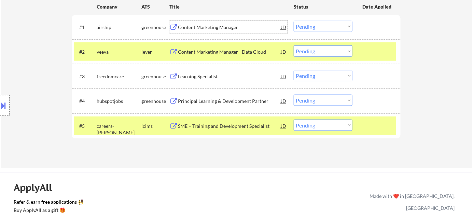
click at [221, 25] on div "Content Marketing Manager" at bounding box center [229, 27] width 103 height 7
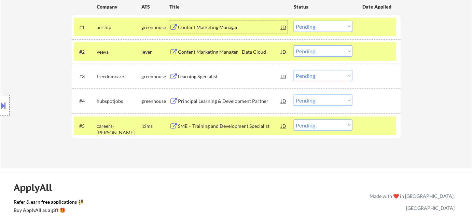
click at [311, 27] on select "Choose an option... Pending Applied Excluded (Questions) Excluded (Expired) Exc…" at bounding box center [323, 26] width 59 height 11
click at [294, 21] on select "Choose an option... Pending Applied Excluded (Questions) Excluded (Expired) Exc…" at bounding box center [323, 26] width 59 height 11
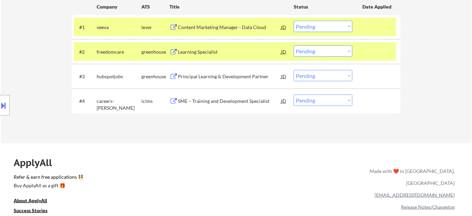
click at [233, 26] on div "Content Marketing Manager - Data Cloud" at bounding box center [229, 27] width 103 height 7
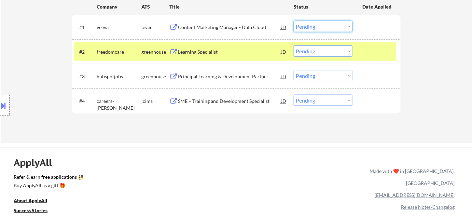
click at [321, 26] on select "Choose an option... Pending Applied Excluded (Questions) Excluded (Expired) Exc…" at bounding box center [323, 26] width 59 height 11
click at [294, 21] on select "Choose an option... Pending Applied Excluded (Questions) Excluded (Expired) Exc…" at bounding box center [323, 26] width 59 height 11
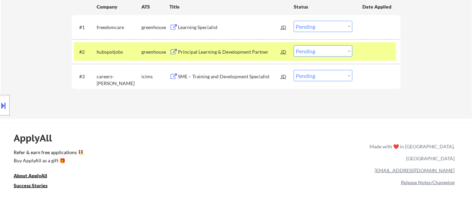
click at [195, 23] on div "Learning Specialist" at bounding box center [229, 27] width 103 height 12
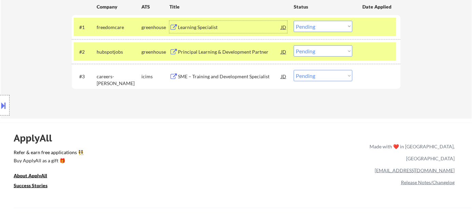
click at [319, 24] on select "Choose an option... Pending Applied Excluded (Questions) Excluded (Expired) Exc…" at bounding box center [323, 26] width 59 height 11
click at [294, 21] on select "Choose an option... Pending Applied Excluded (Questions) Excluded (Expired) Exc…" at bounding box center [323, 26] width 59 height 11
click at [225, 50] on div "Principal Learning & Development Partner" at bounding box center [229, 51] width 103 height 7
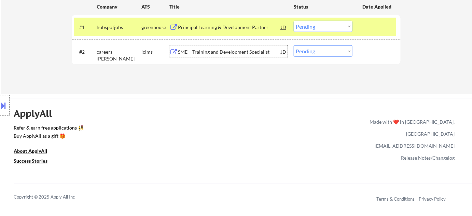
click at [316, 22] on select "Choose an option... Pending Applied Excluded (Questions) Excluded (Expired) Exc…" at bounding box center [323, 26] width 59 height 11
click at [294, 21] on select "Choose an option... Pending Applied Excluded (Questions) Excluded (Expired) Exc…" at bounding box center [323, 26] width 59 height 11
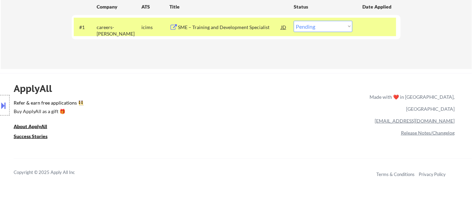
click at [231, 26] on div "SME – Training and Development Specialist" at bounding box center [229, 27] width 103 height 7
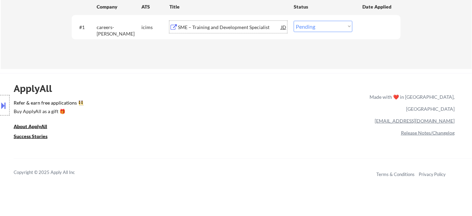
click at [320, 23] on select "Choose an option... Pending Applied Excluded (Questions) Excluded (Expired) Exc…" at bounding box center [323, 26] width 59 height 11
click at [294, 21] on select "Choose an option... Pending Applied Excluded (Questions) Excluded (Expired) Exc…" at bounding box center [323, 26] width 59 height 11
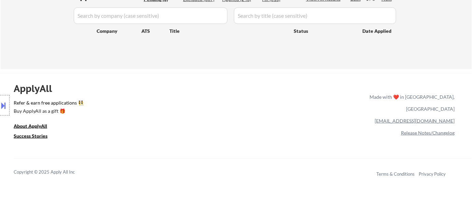
scroll to position [93, 0]
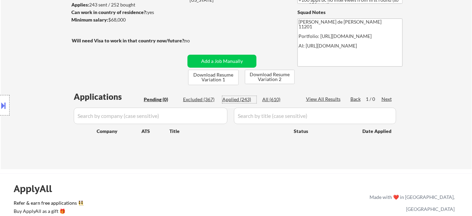
click at [241, 99] on div "Applied (243)" at bounding box center [239, 99] width 34 height 7
select select ""applied""
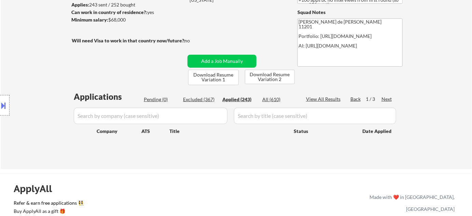
select select ""applied""
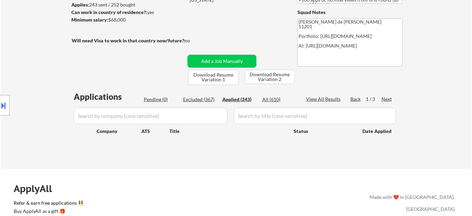
select select ""applied""
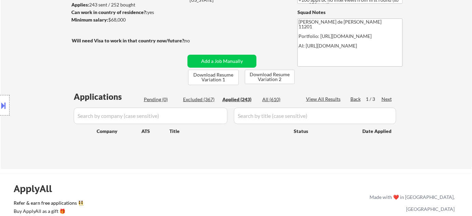
select select ""applied""
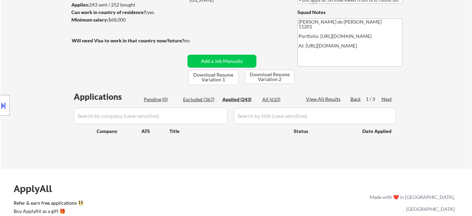
select select ""applied""
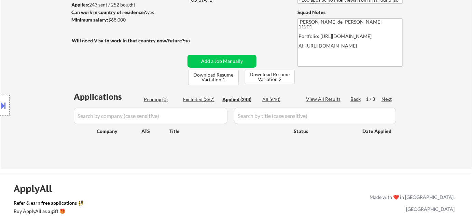
select select ""applied""
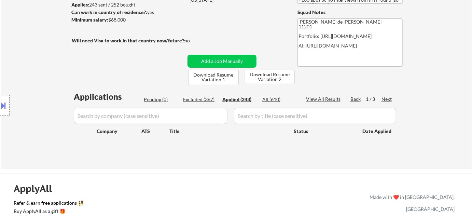
select select ""applied""
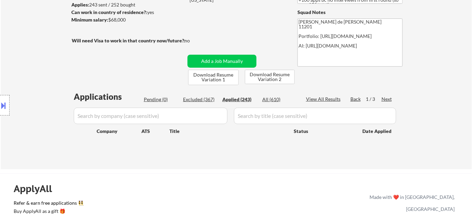
select select ""applied""
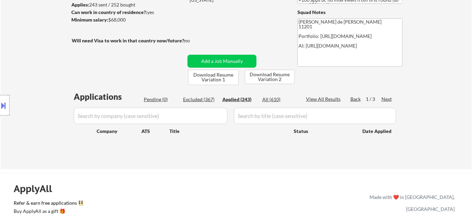
select select ""applied""
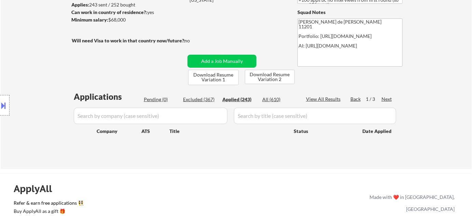
select select ""applied""
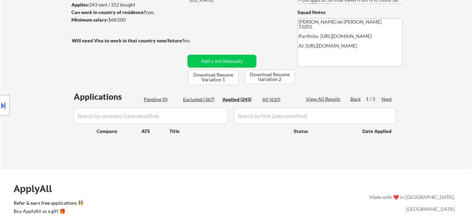
select select ""applied""
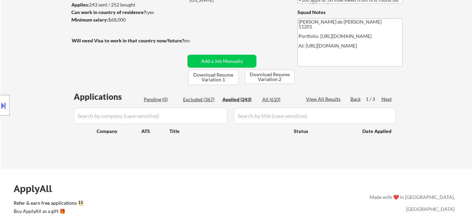
select select ""applied""
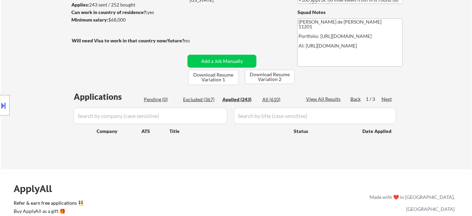
select select ""applied""
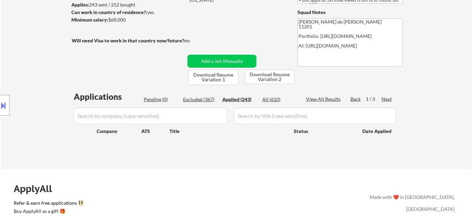
select select ""applied""
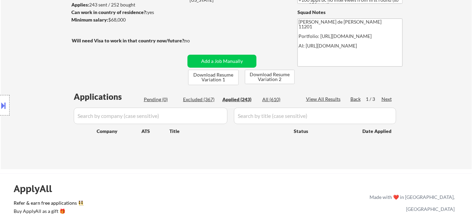
select select ""applied""
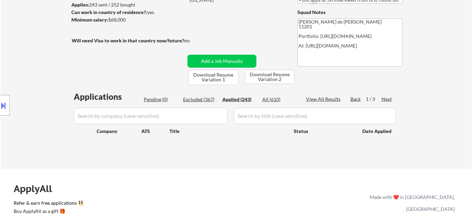
select select ""applied""
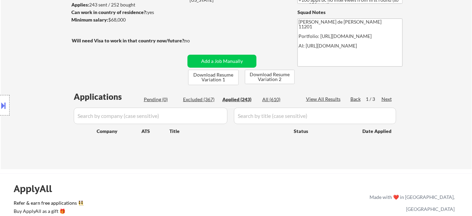
select select ""applied""
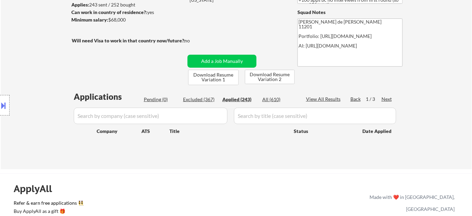
select select ""applied""
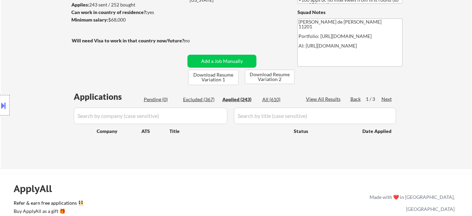
select select ""applied""
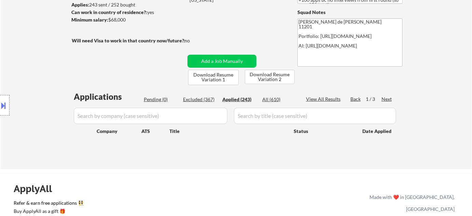
select select ""applied""
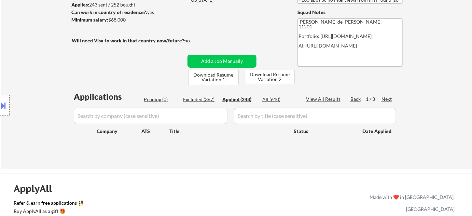
select select ""applied""
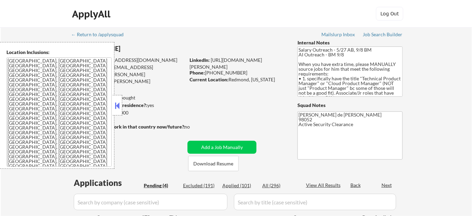
select select ""pending""
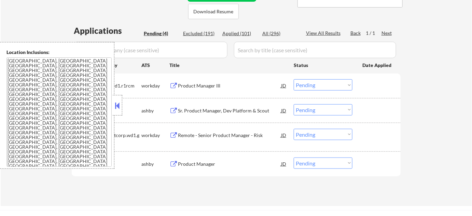
scroll to position [155, 0]
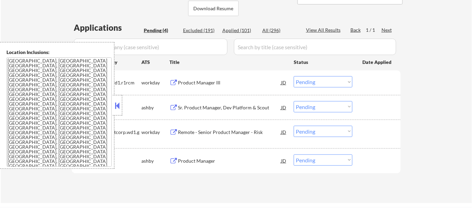
click at [116, 107] on button at bounding box center [118, 105] width 8 height 10
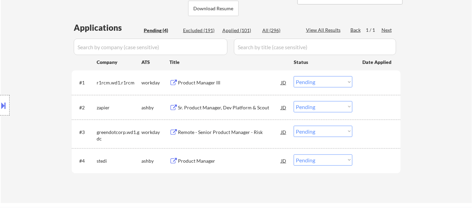
click at [182, 157] on div "Product Manager" at bounding box center [229, 160] width 103 height 7
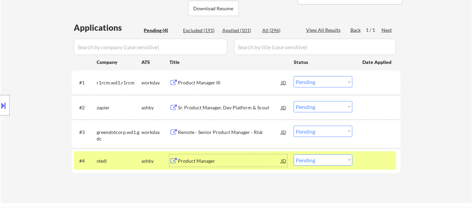
drag, startPoint x: 329, startPoint y: 161, endPoint x: 331, endPoint y: 156, distance: 5.8
click at [329, 161] on select "Choose an option... Pending Applied Excluded (Questions) Excluded (Expired) Exc…" at bounding box center [323, 159] width 59 height 11
select select ""excluded""
click at [294, 154] on select "Choose an option... Pending Applied Excluded (Questions) Excluded (Expired) Exc…" at bounding box center [323, 159] width 59 height 11
click at [211, 131] on div "Remote - Senior Product Manager - Risk" at bounding box center [229, 132] width 103 height 7
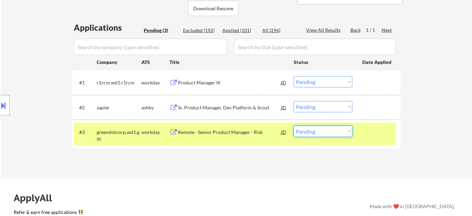
drag, startPoint x: 336, startPoint y: 128, endPoint x: 336, endPoint y: 134, distance: 5.8
click at [336, 128] on select "Choose an option... Pending Applied Excluded (Questions) Excluded (Expired) Exc…" at bounding box center [323, 131] width 59 height 11
select select ""excluded__salary_""
click at [294, 126] on select "Choose an option... Pending Applied Excluded (Questions) Excluded (Expired) Exc…" at bounding box center [323, 131] width 59 height 11
click at [204, 104] on div "Sr. Product Manager, Dev Platform & Scout" at bounding box center [229, 107] width 103 height 7
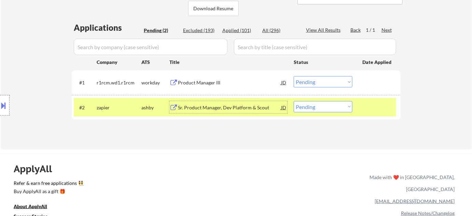
click at [205, 75] on div "#1 r1rcm.wd1.r1rcm workday Product Manager III JD Choose an option... Pending A…" at bounding box center [235, 82] width 322 height 18
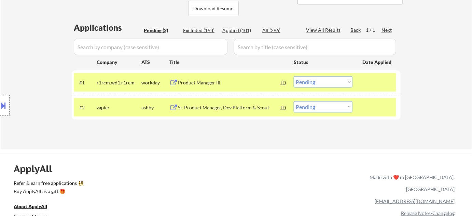
click at [202, 80] on div "Product Manager III" at bounding box center [229, 82] width 103 height 7
